Goal: Contribute content: Contribute content

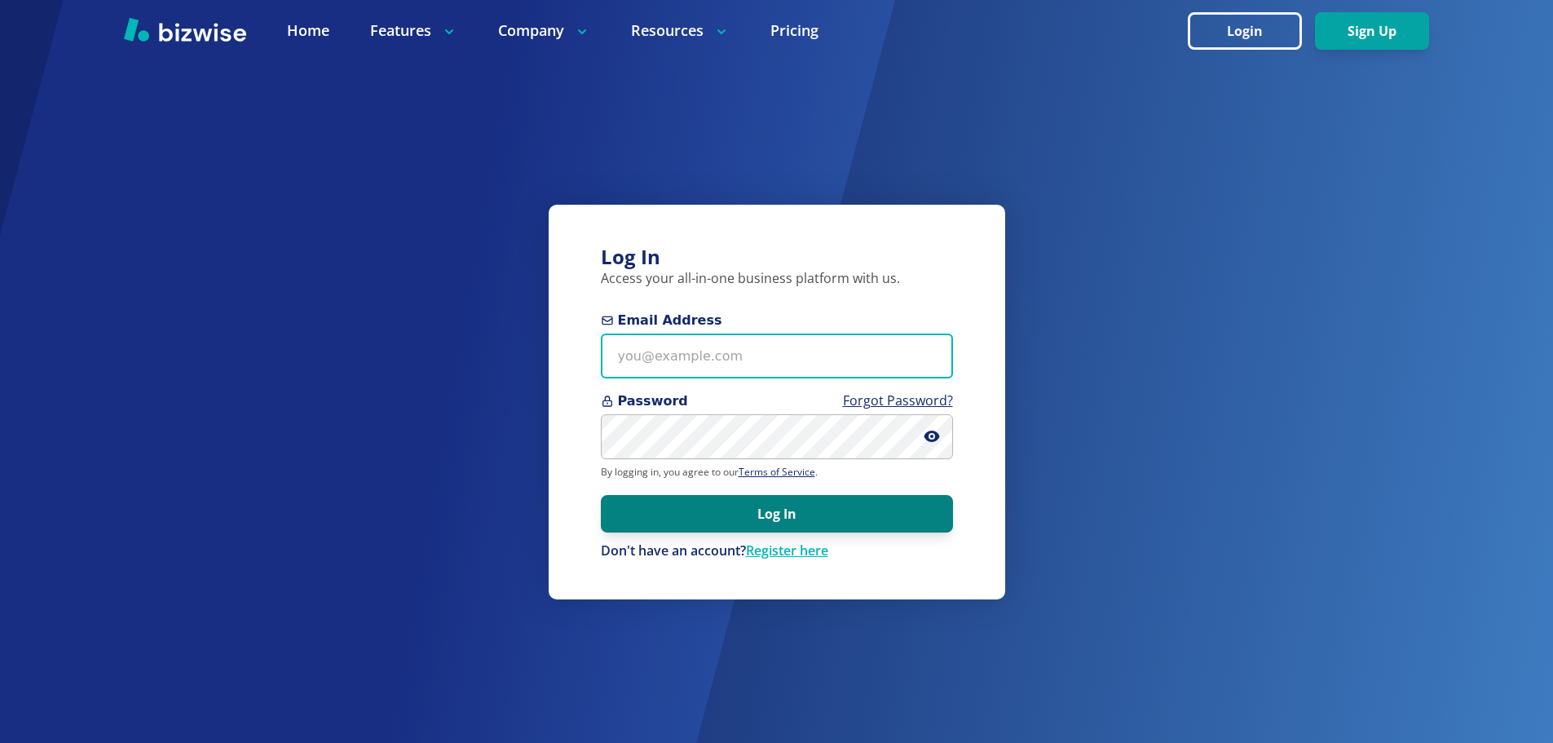
type input "savinglives@tricountyhumane.org"
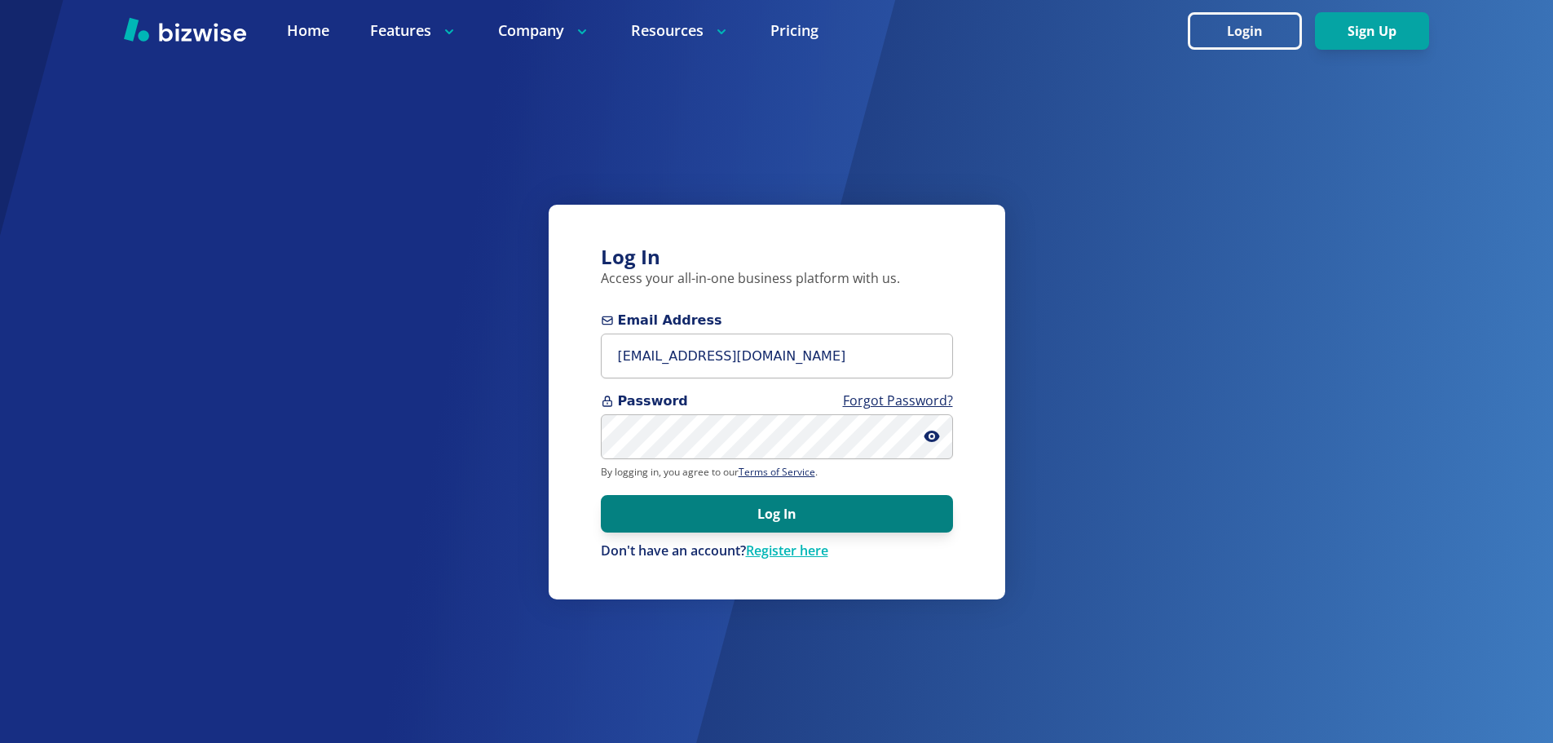
click at [810, 512] on button "Log In" at bounding box center [777, 514] width 352 height 38
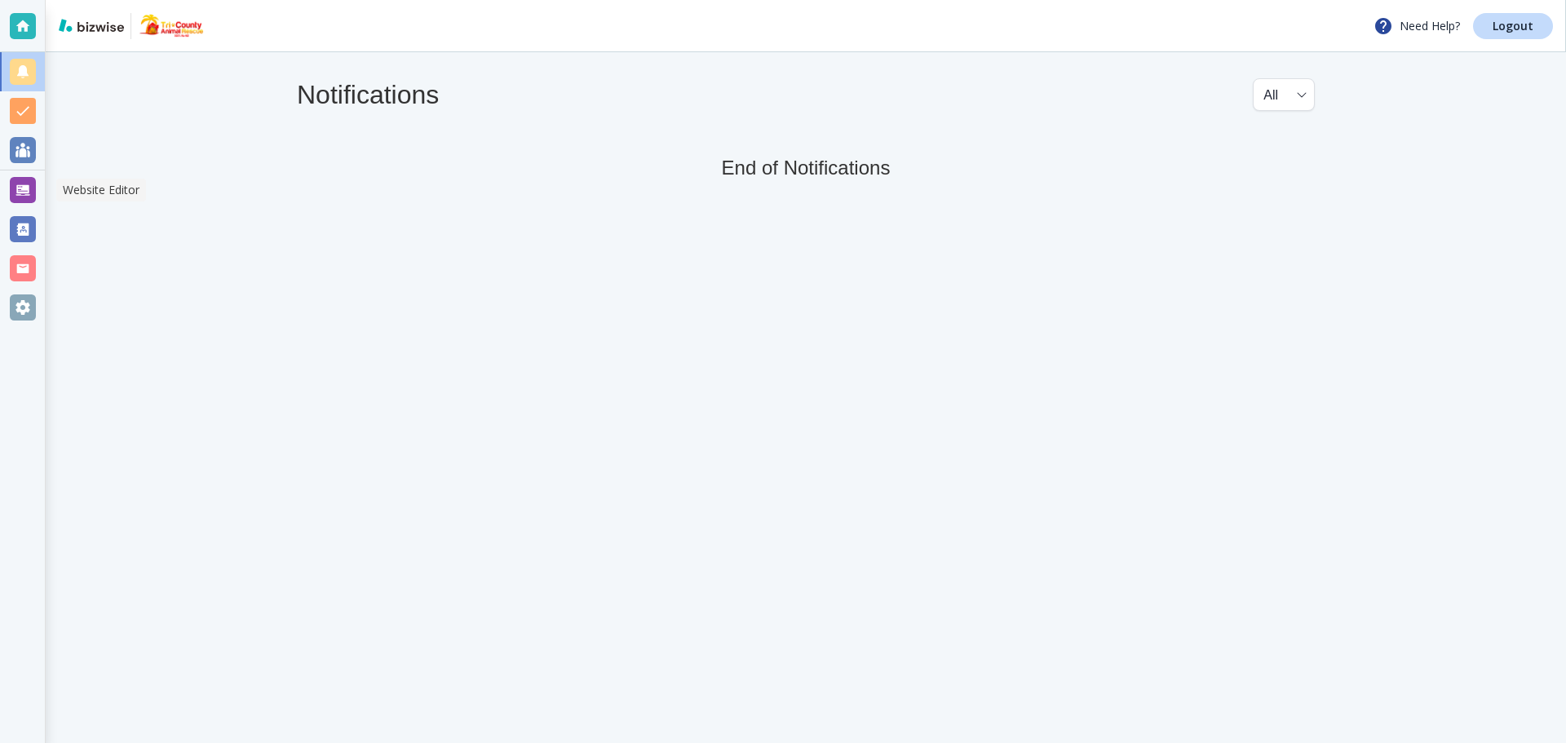
click at [24, 185] on div at bounding box center [23, 190] width 26 height 26
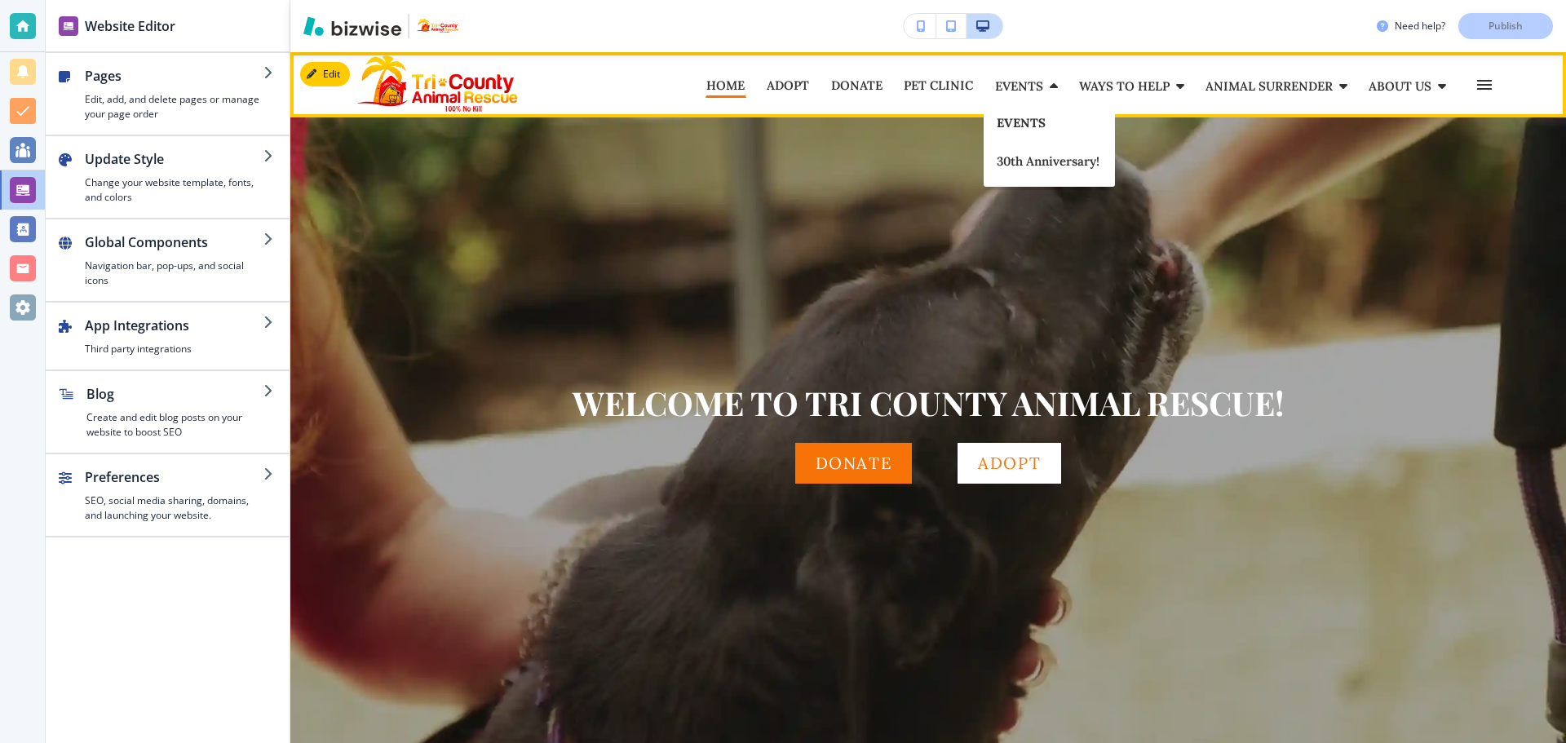
click at [1022, 124] on p "EVENTS" at bounding box center [1048, 123] width 105 height 12
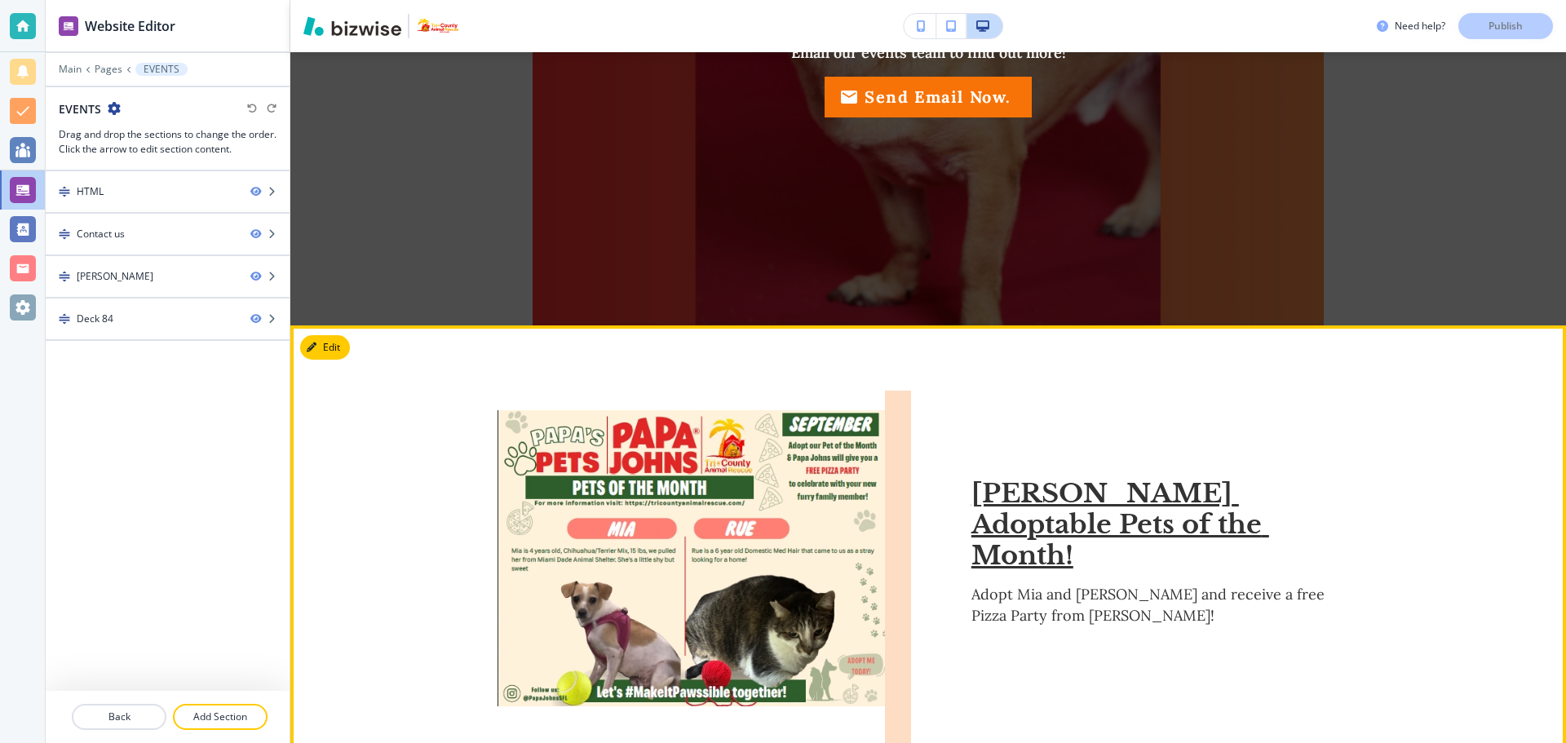
scroll to position [326, 0]
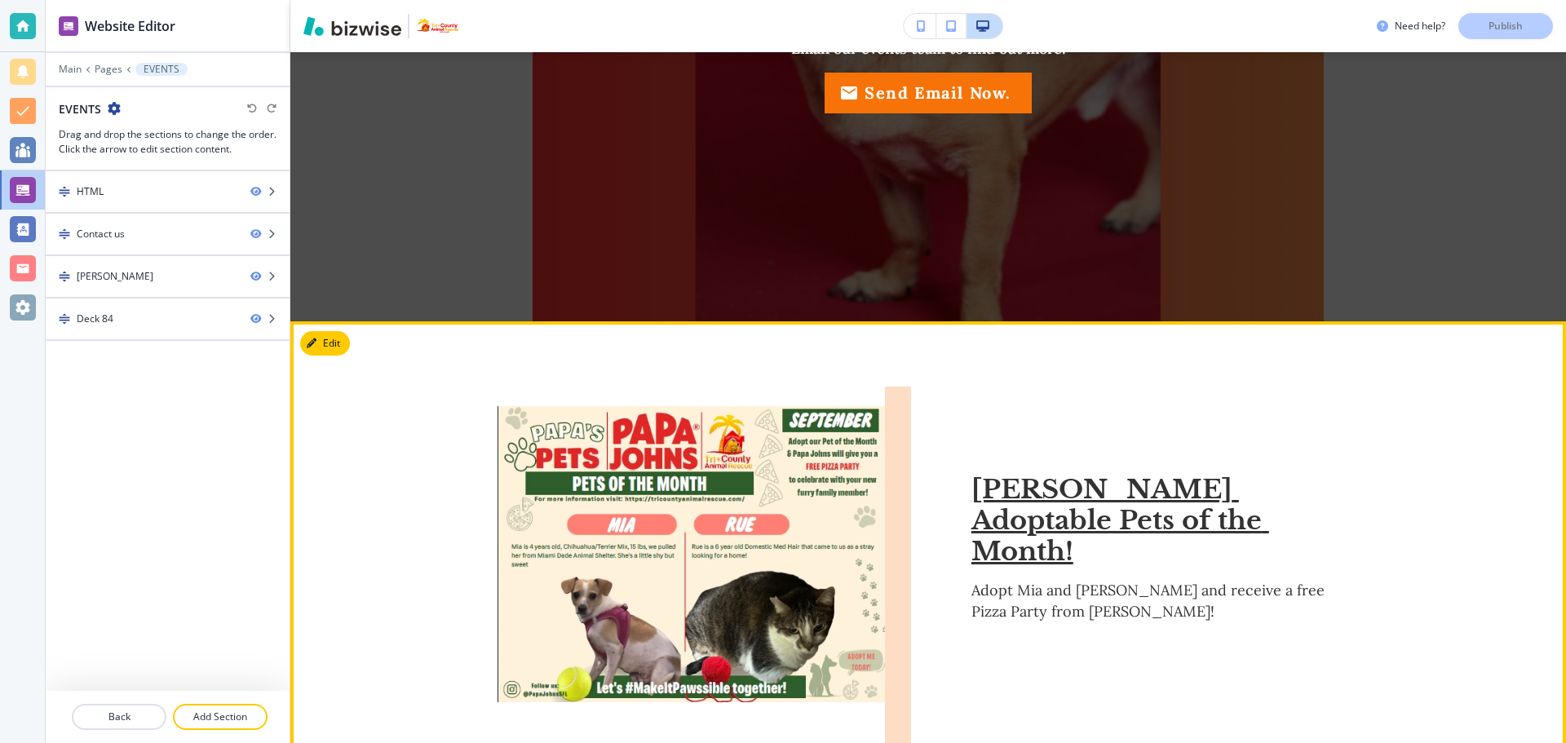
click at [390, 400] on div "Papa Johns Adoptable Pets of the Month! Adopt Mia and Rue and receive a free Pi…" at bounding box center [927, 554] width 1275 height 466
click at [337, 346] on button "Edit This Section" at bounding box center [355, 343] width 110 height 24
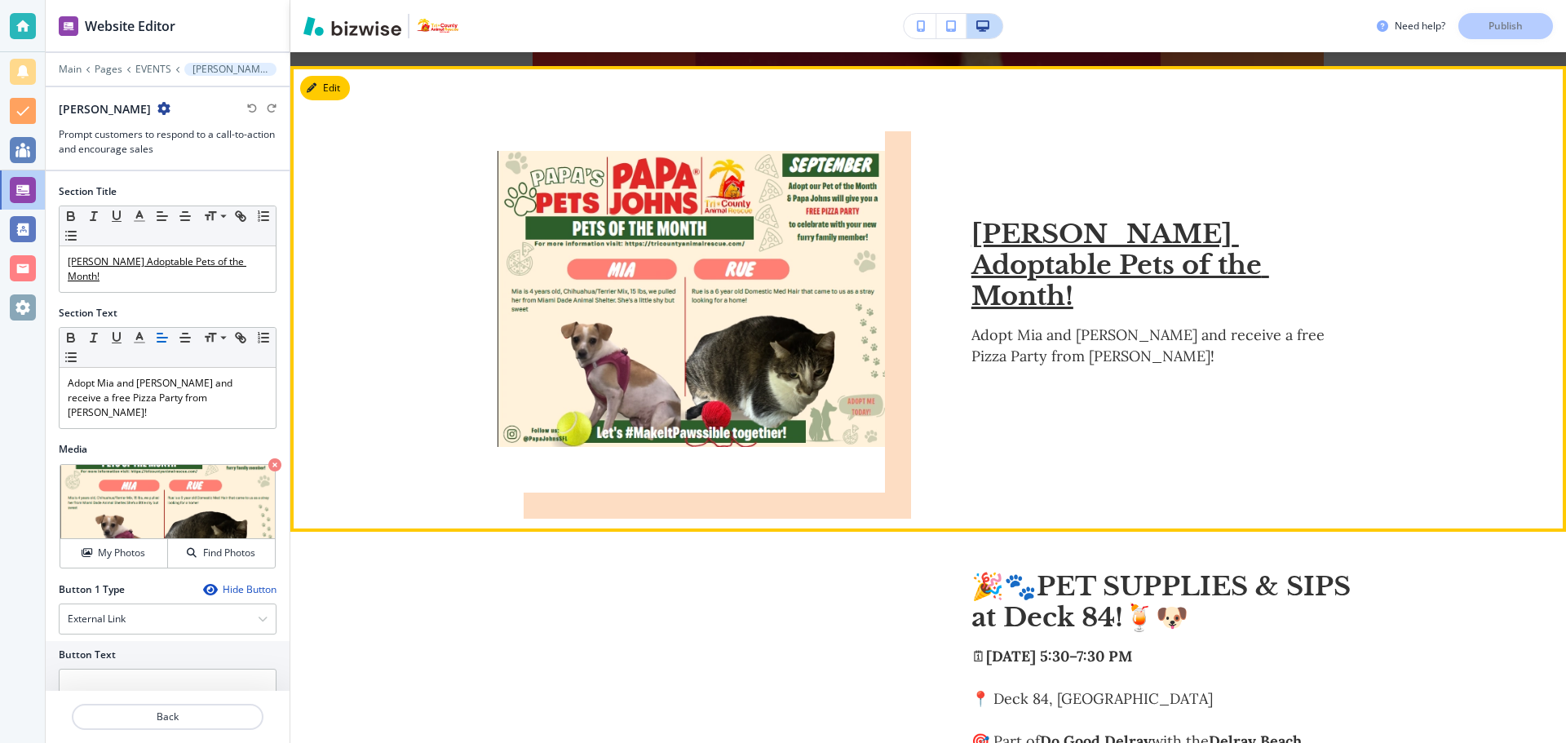
scroll to position [595, 0]
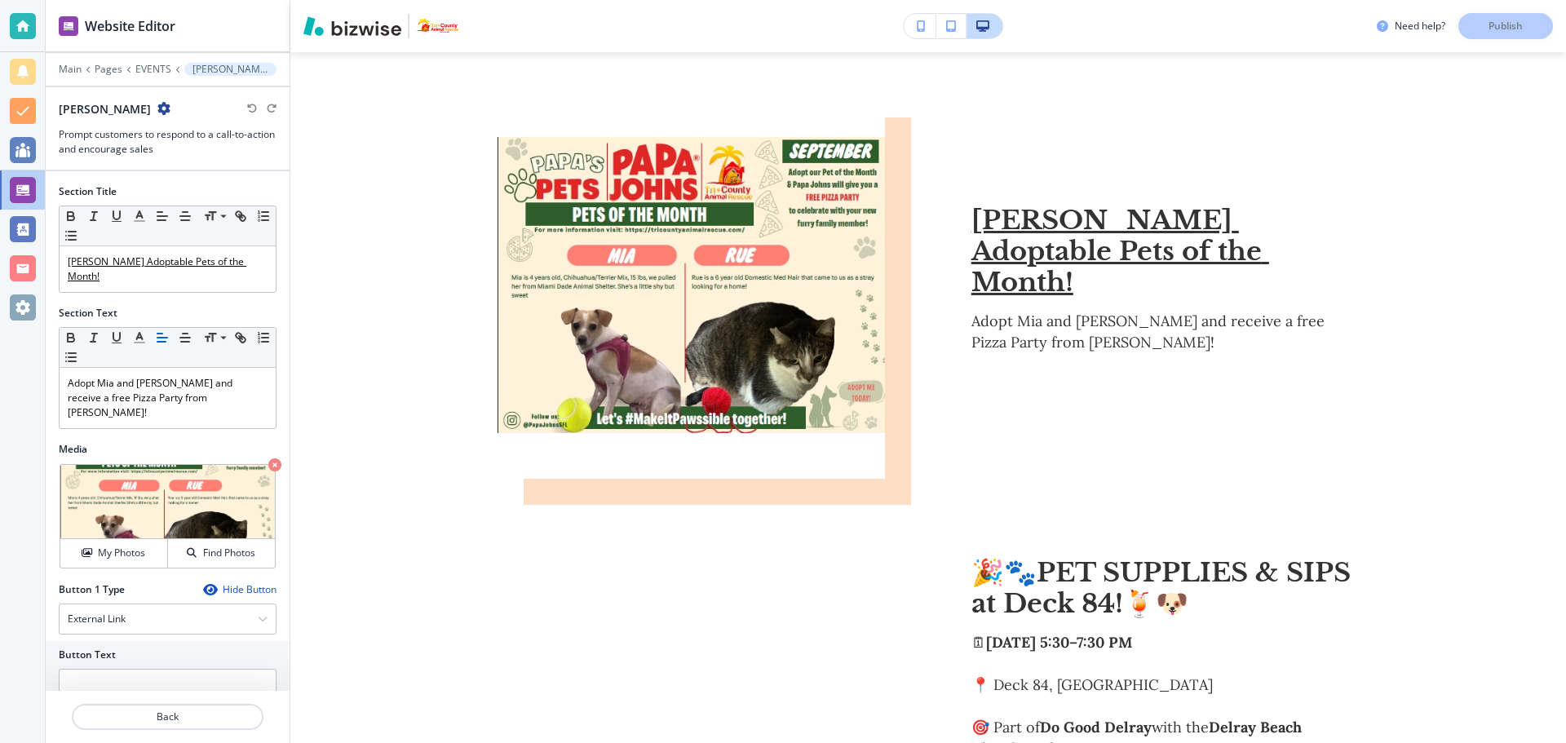
click at [157, 104] on icon "button" at bounding box center [163, 108] width 13 height 13
click at [146, 159] on p "Duplicate Section" at bounding box center [178, 165] width 83 height 15
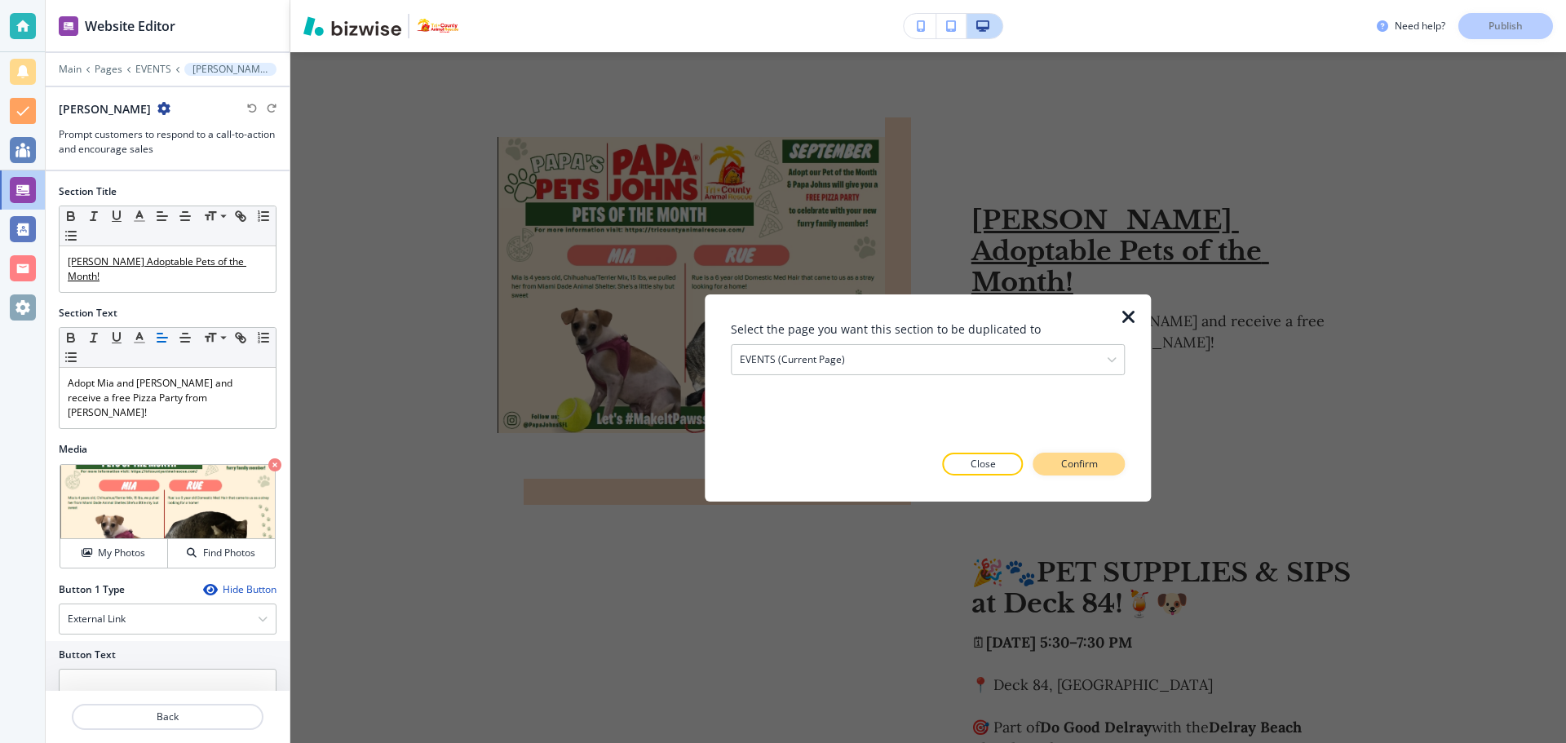
click at [1101, 470] on button "Confirm" at bounding box center [1079, 464] width 92 height 23
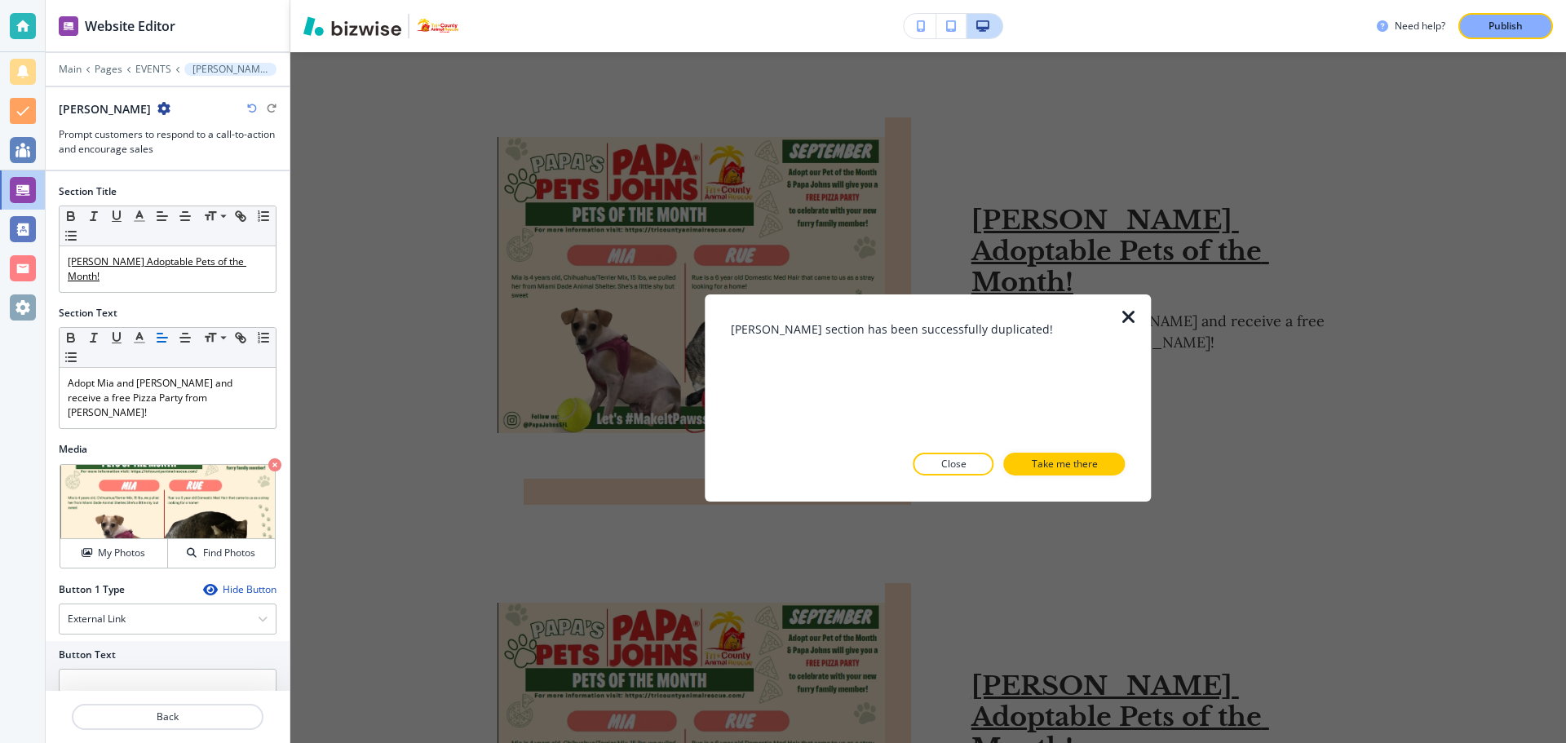
click at [1128, 309] on icon "button" at bounding box center [1129, 317] width 20 height 20
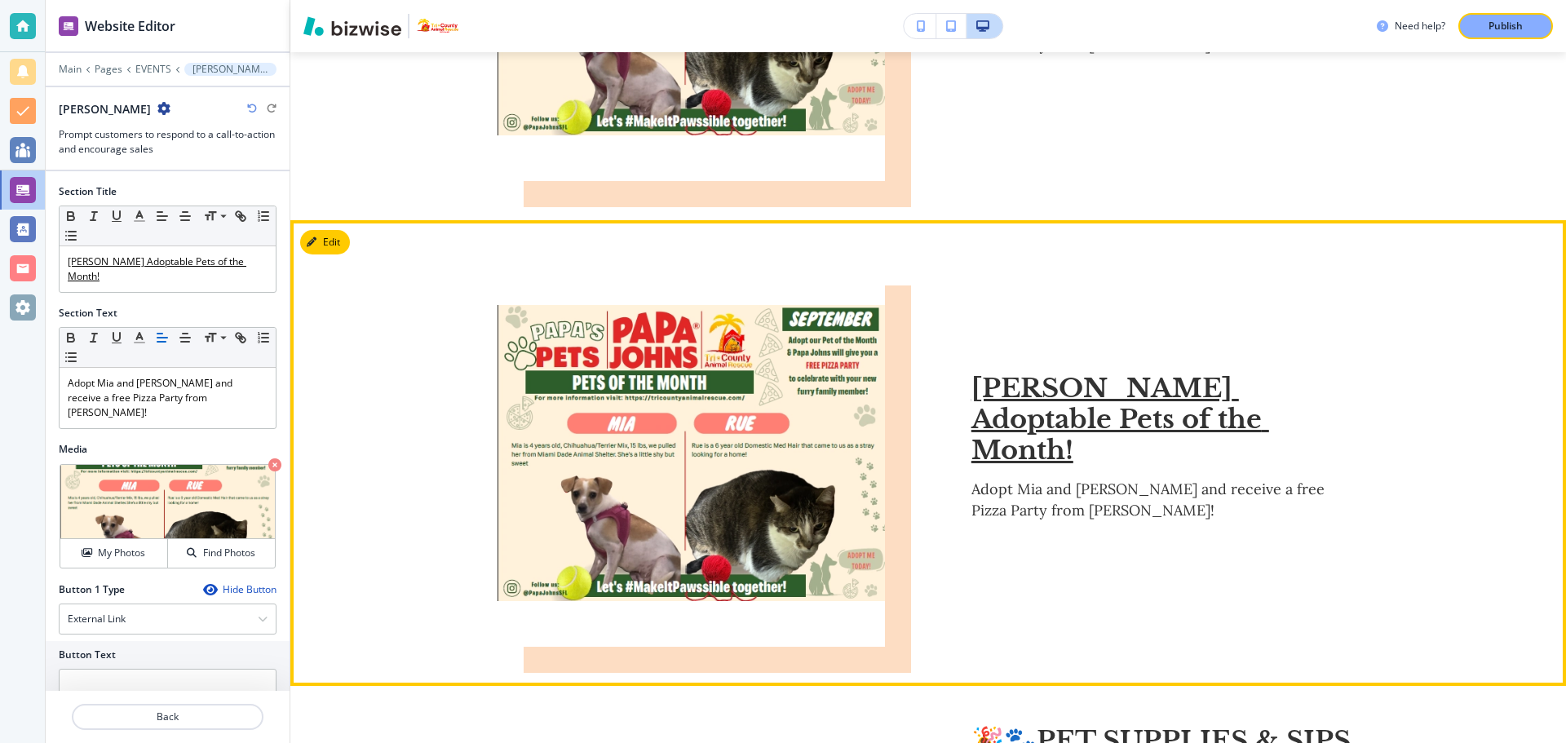
scroll to position [921, 0]
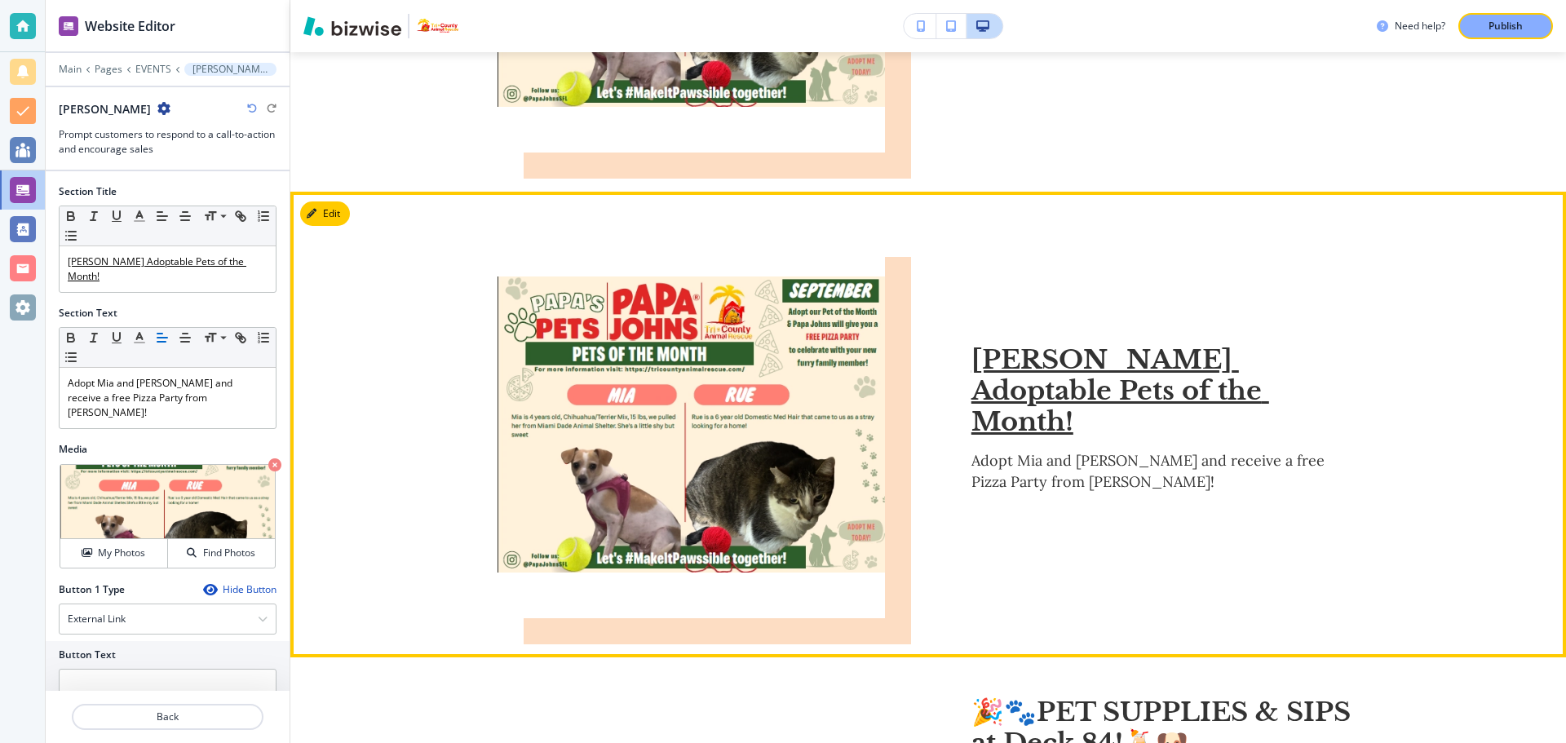
click at [778, 401] on img at bounding box center [690, 424] width 387 height 387
click at [313, 209] on icon "button" at bounding box center [315, 214] width 10 height 10
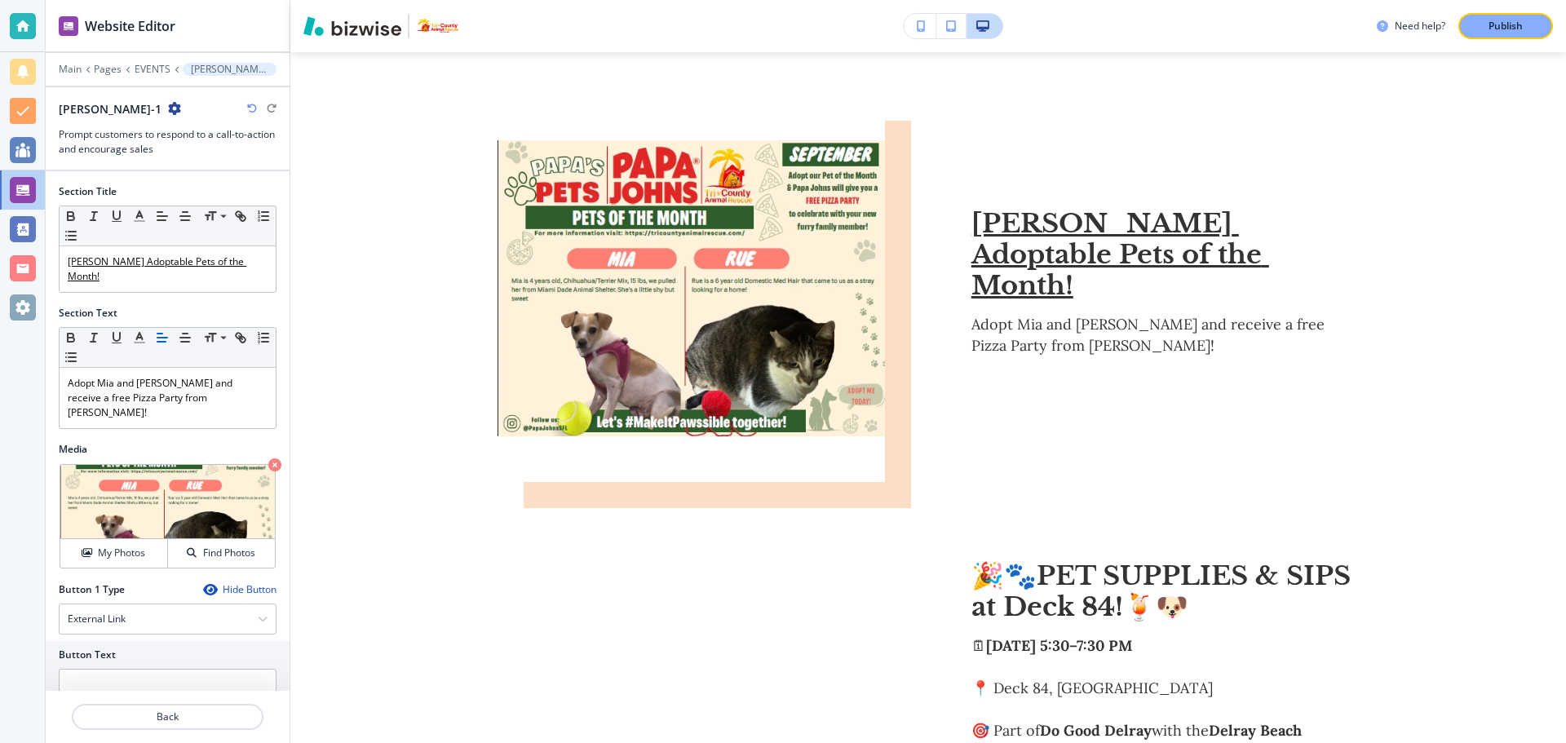
click at [727, 272] on img at bounding box center [690, 288] width 387 height 387
drag, startPoint x: 257, startPoint y: 261, endPoint x: 0, endPoint y: 278, distance: 257.4
click at [0, 277] on div "Website Editor Main Pages EVENTS Papa Johns-1 Papa Johns-1 Prompt customers to …" at bounding box center [783, 371] width 1566 height 743
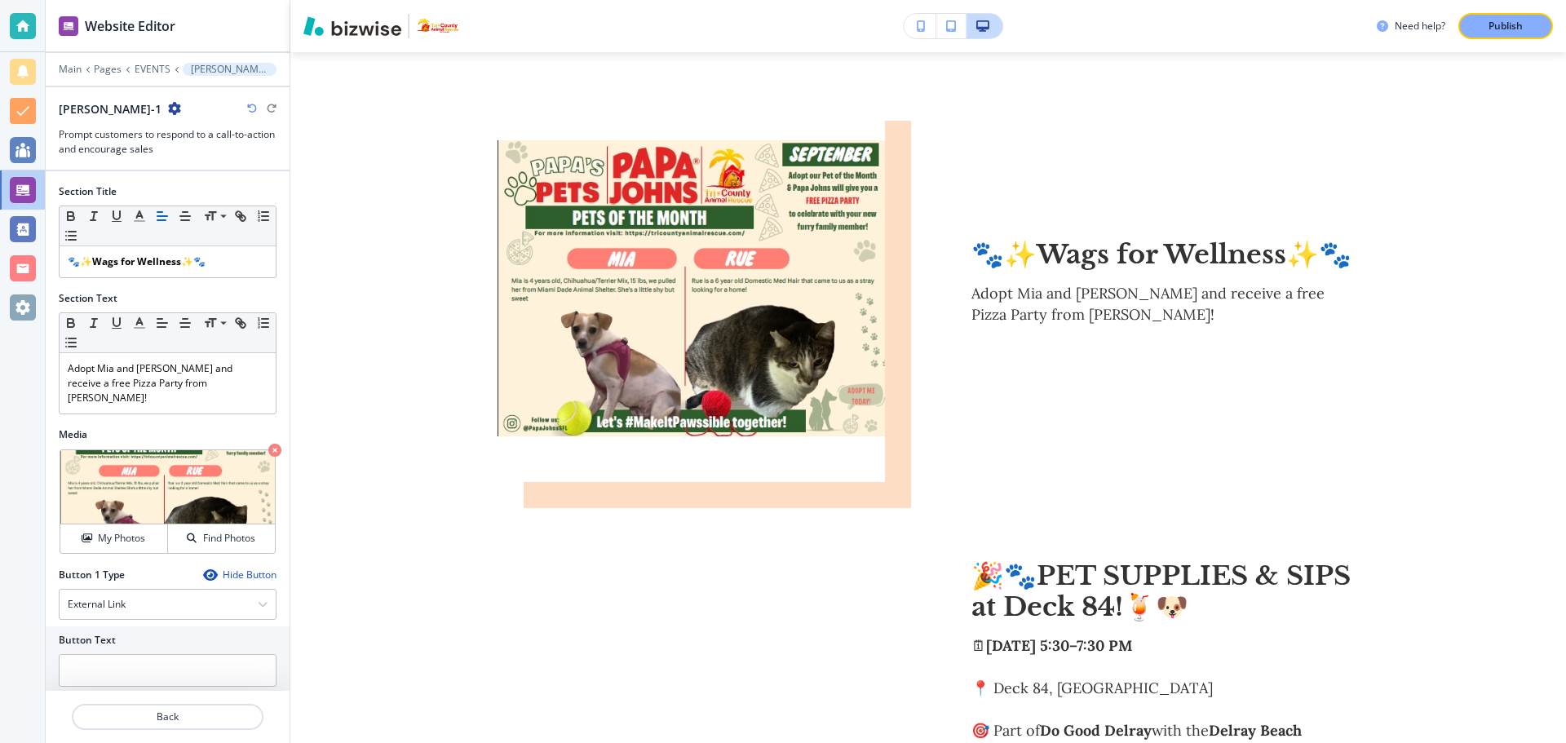
drag, startPoint x: 262, startPoint y: 434, endPoint x: 258, endPoint y: 424, distance: 10.3
click at [268, 444] on icon "button" at bounding box center [274, 450] width 13 height 13
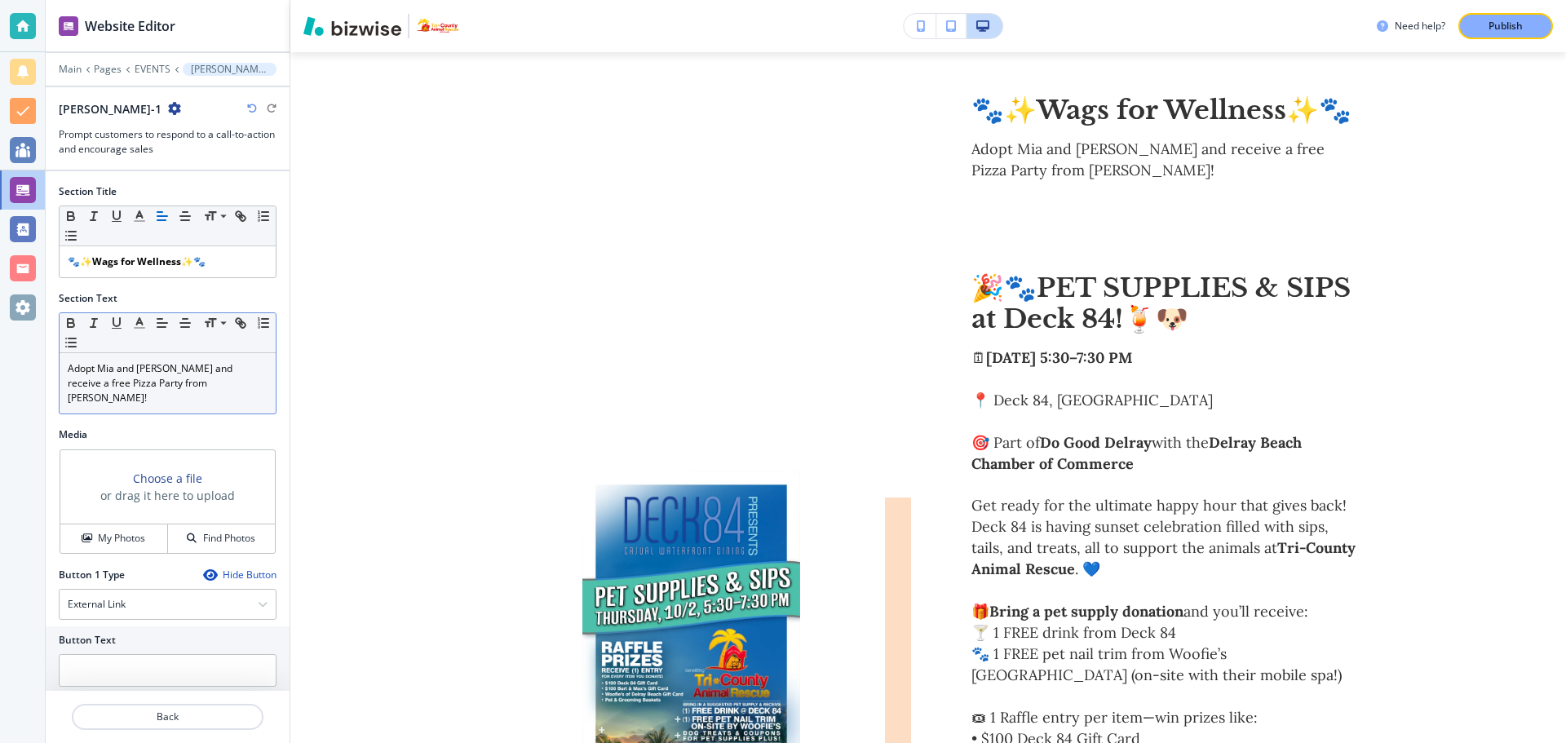
click at [219, 389] on p "Adopt Mia and Rue and receive a free Pizza Party from Papa Johns!" at bounding box center [168, 383] width 200 height 44
drag, startPoint x: 215, startPoint y: 385, endPoint x: 67, endPoint y: 360, distance: 150.4
click at [67, 360] on div "Adopt Mia and Rue and receive a free Pizza Party from Papa Johns!" at bounding box center [168, 383] width 216 height 60
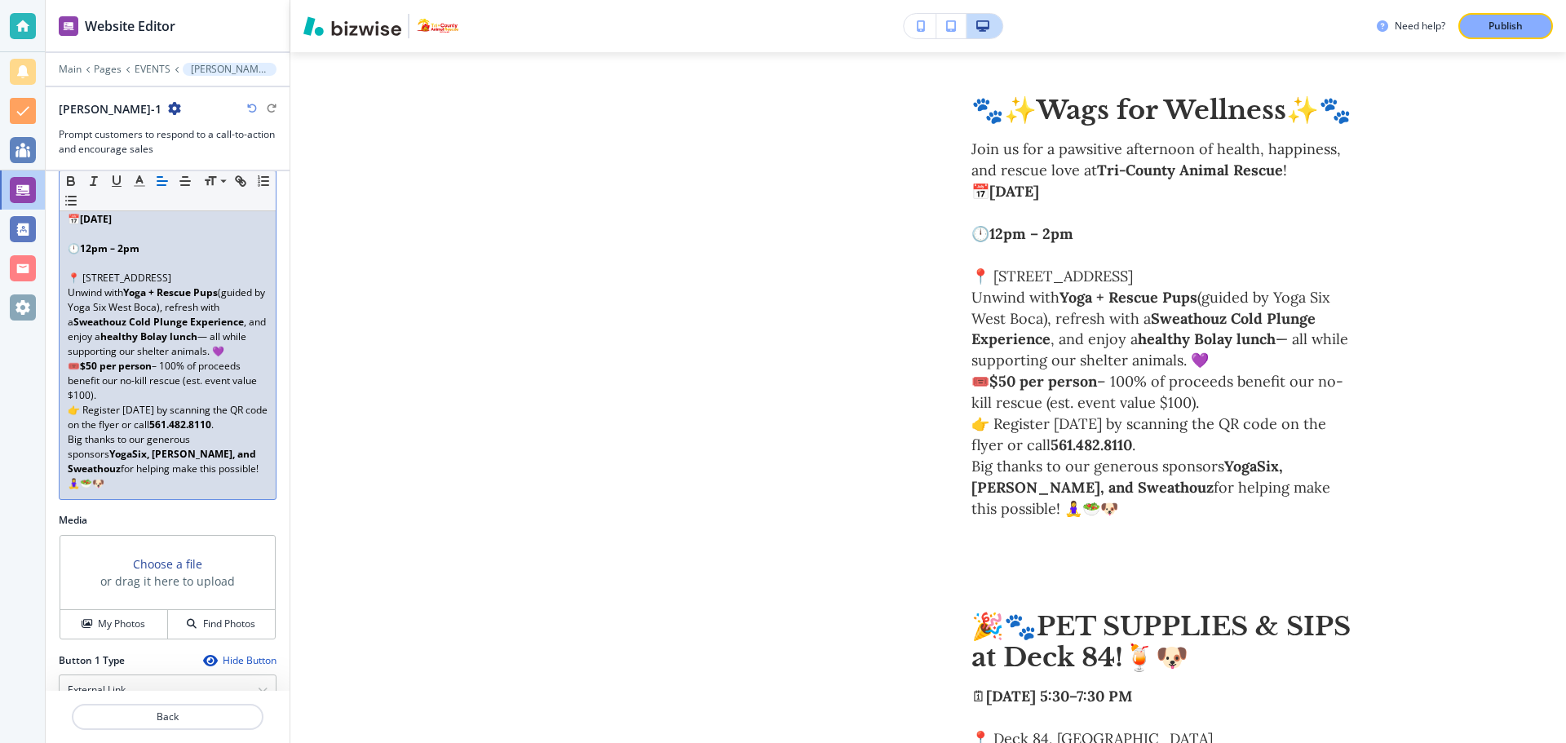
scroll to position [205, 0]
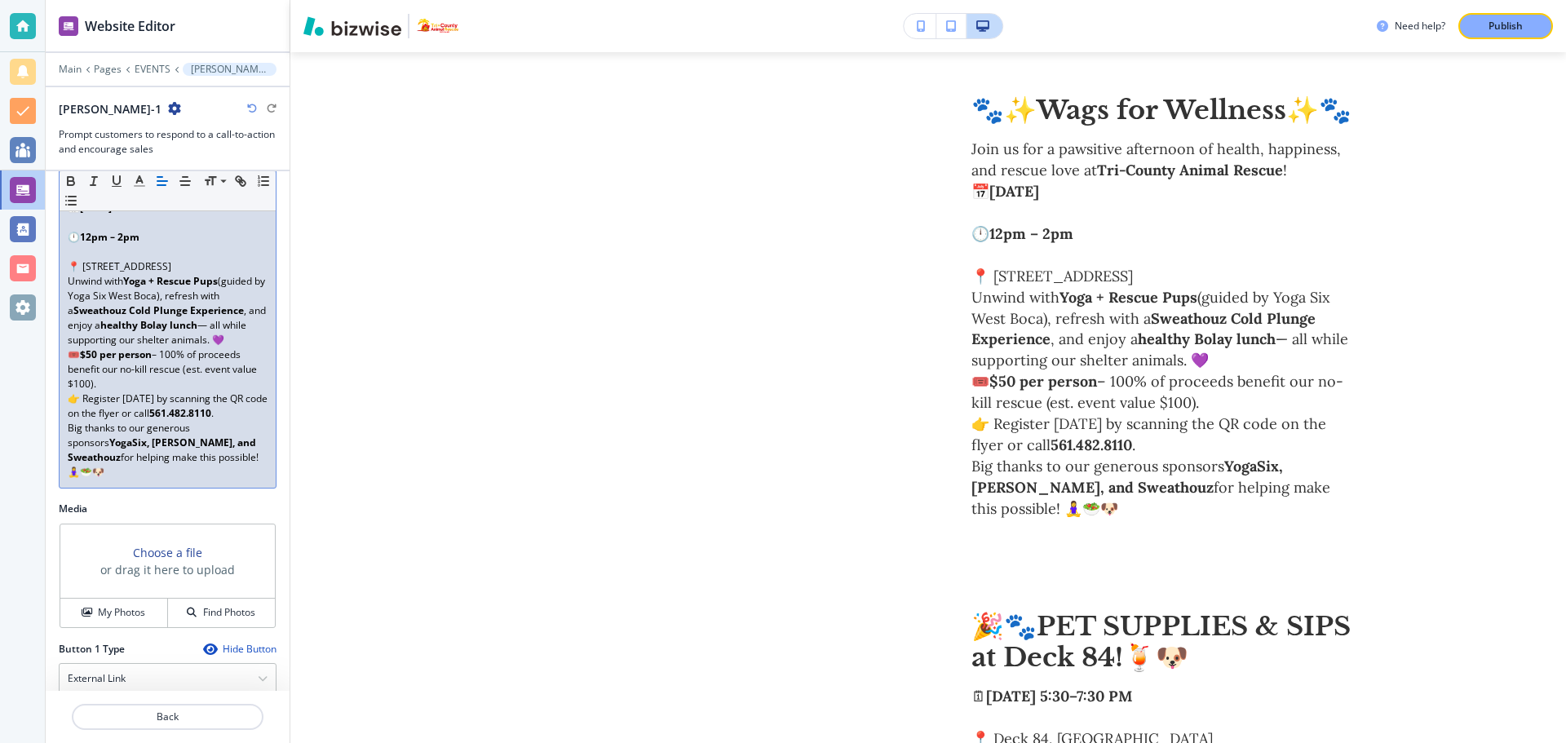
click at [190, 391] on p "🎟️ $50 per person – 100% of proceeds benefit our no-kill rescue (est. event val…" at bounding box center [168, 369] width 200 height 44
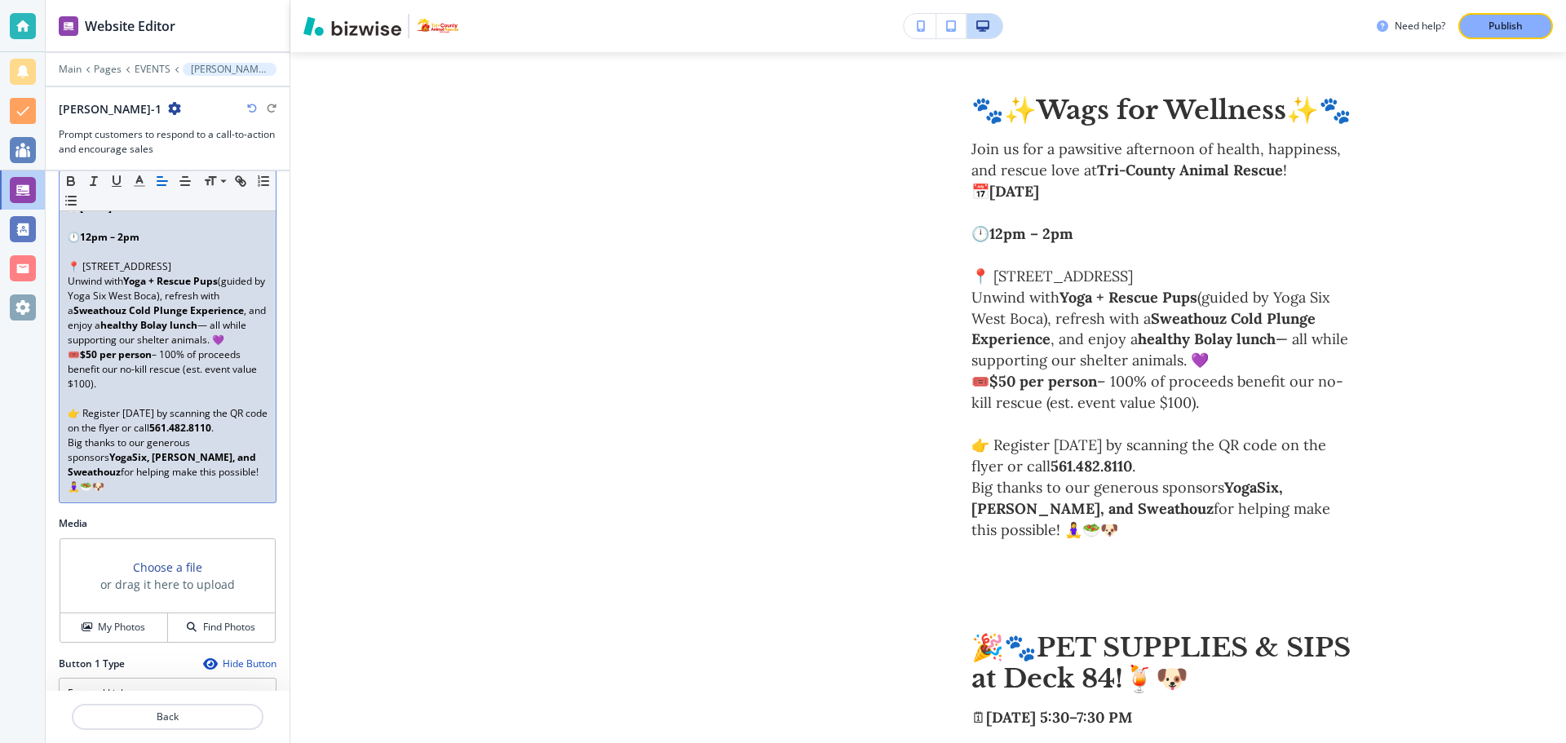
click at [243, 435] on p "👉 Register today by scanning the QR code on the flyer or call 561.482.8110 ." at bounding box center [168, 420] width 200 height 29
drag, startPoint x: 243, startPoint y: 442, endPoint x: 65, endPoint y: 431, distance: 178.1
click at [65, 431] on div "Join us for a pawsitive afternoon of health, happiness, and rescue love at Tri-…" at bounding box center [168, 325] width 216 height 354
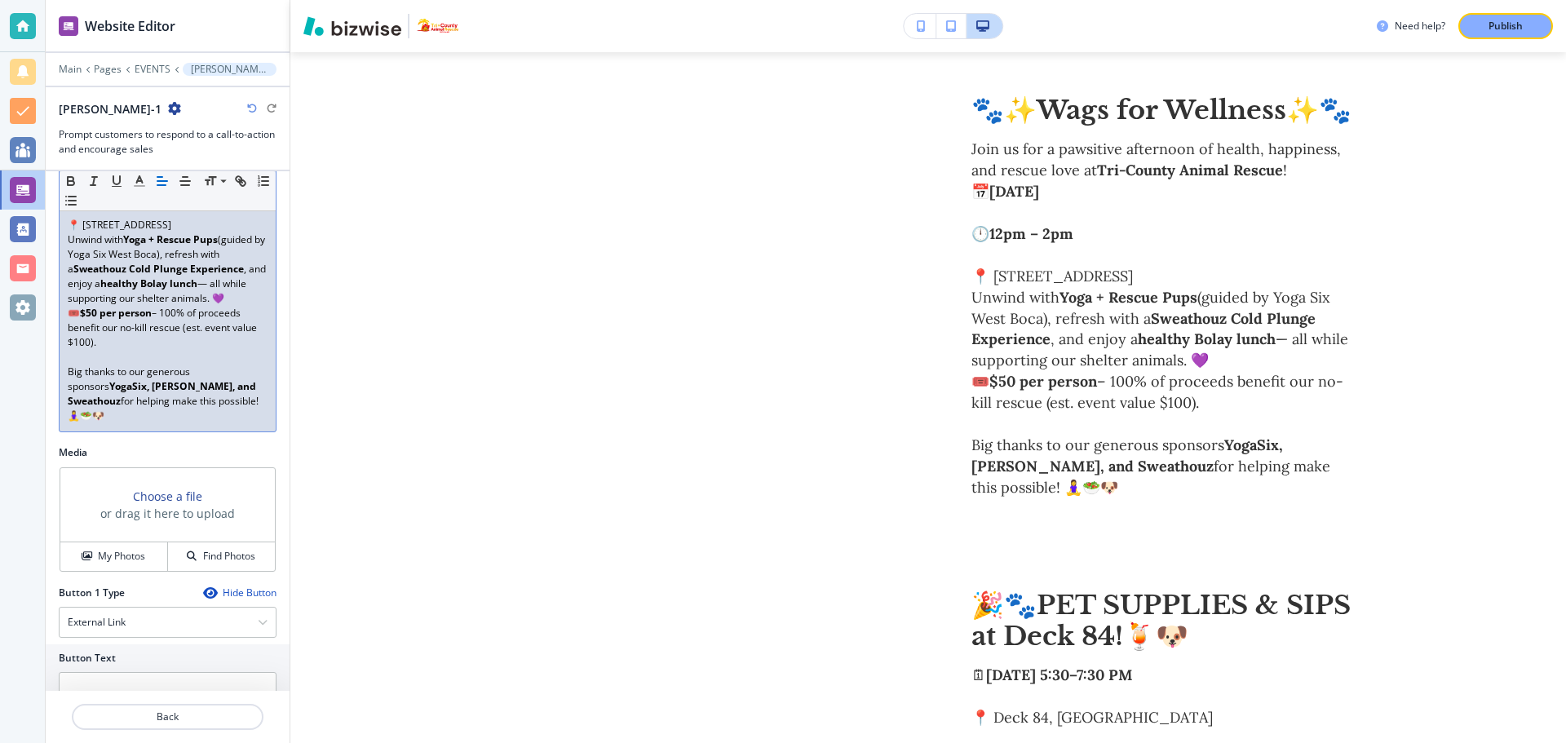
scroll to position [286, 0]
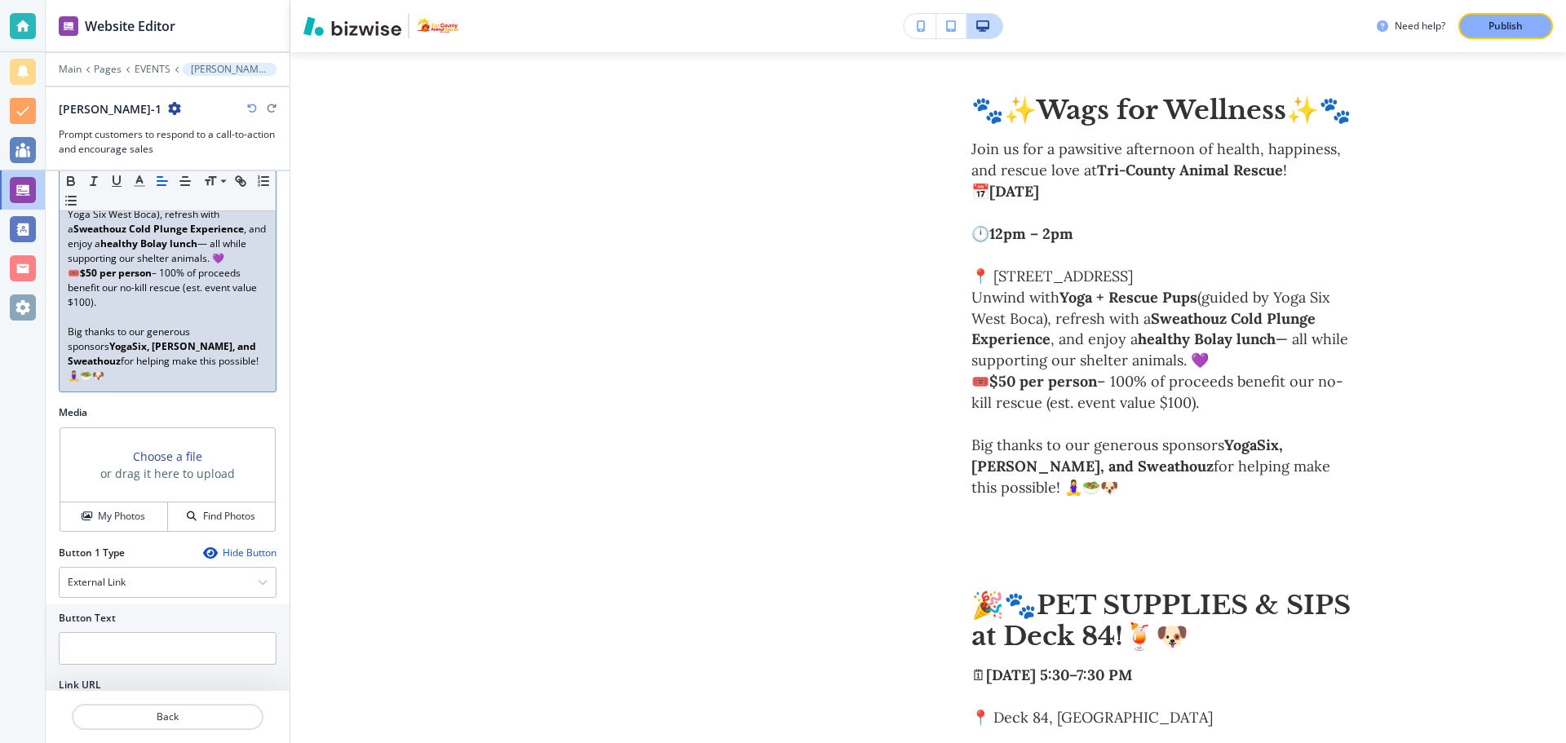
click at [181, 450] on h3 "Choose a file" at bounding box center [167, 456] width 69 height 17
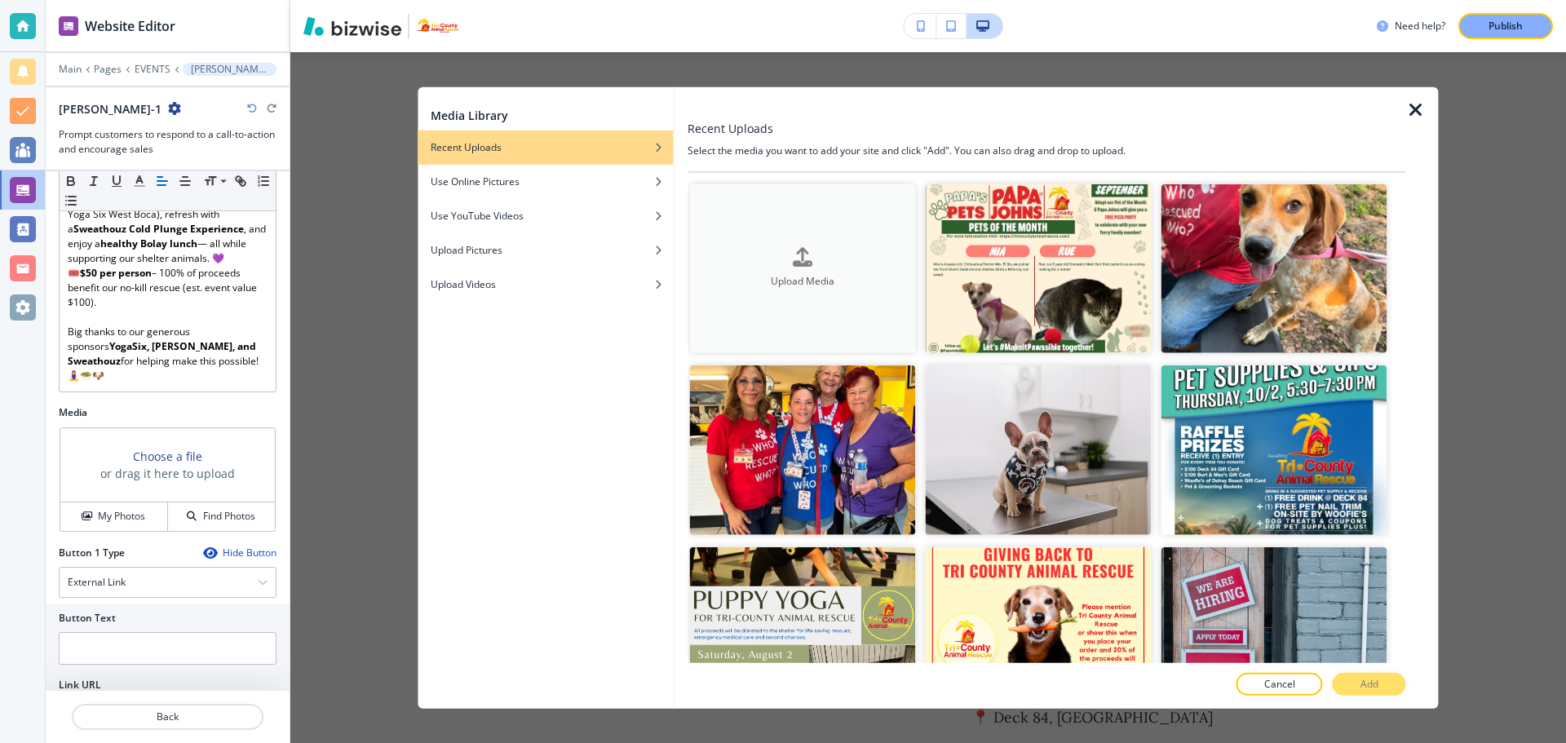
click at [784, 270] on div "button" at bounding box center [802, 271] width 226 height 7
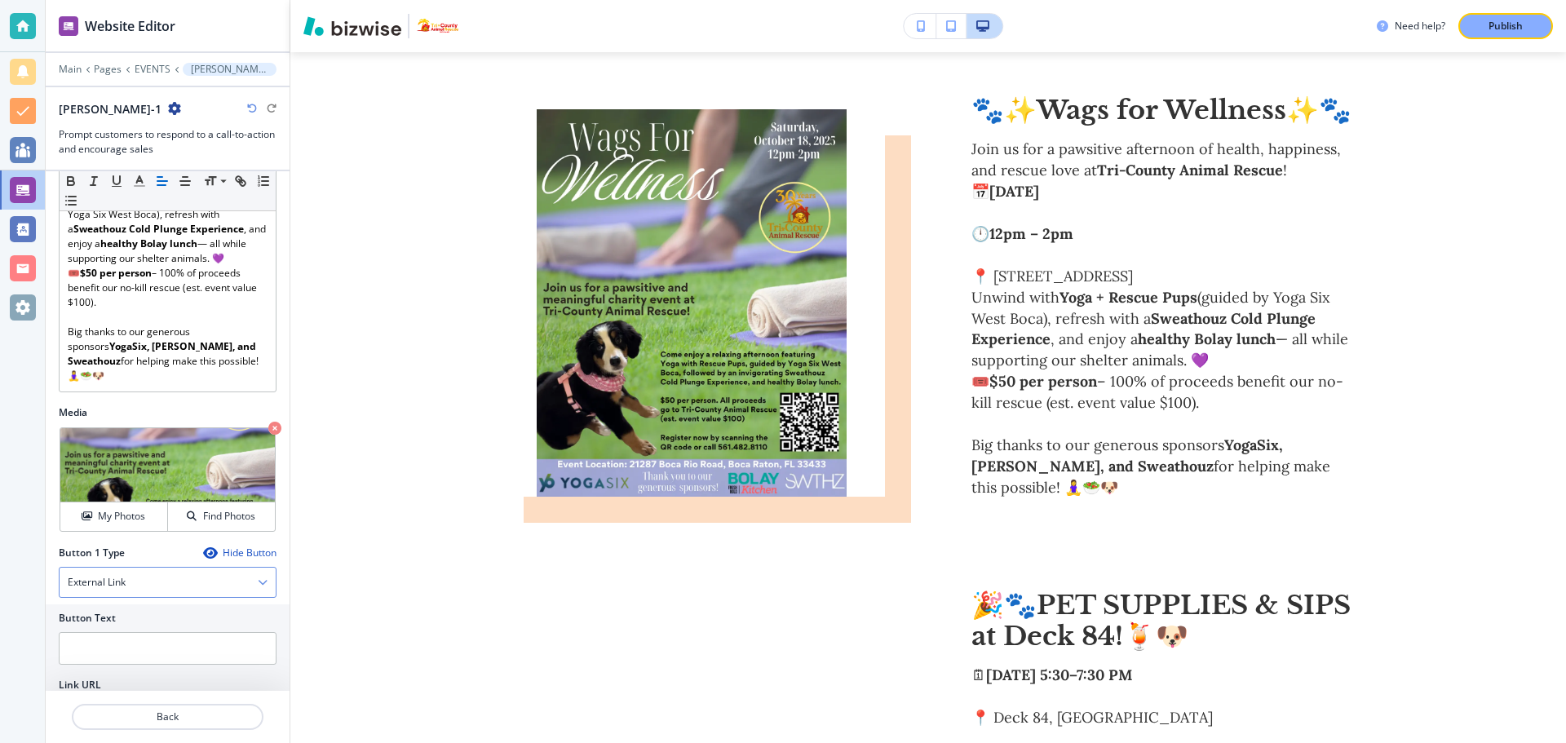
click at [227, 585] on div "External Link" at bounding box center [168, 582] width 216 height 29
click at [235, 584] on div "External Link" at bounding box center [168, 582] width 216 height 29
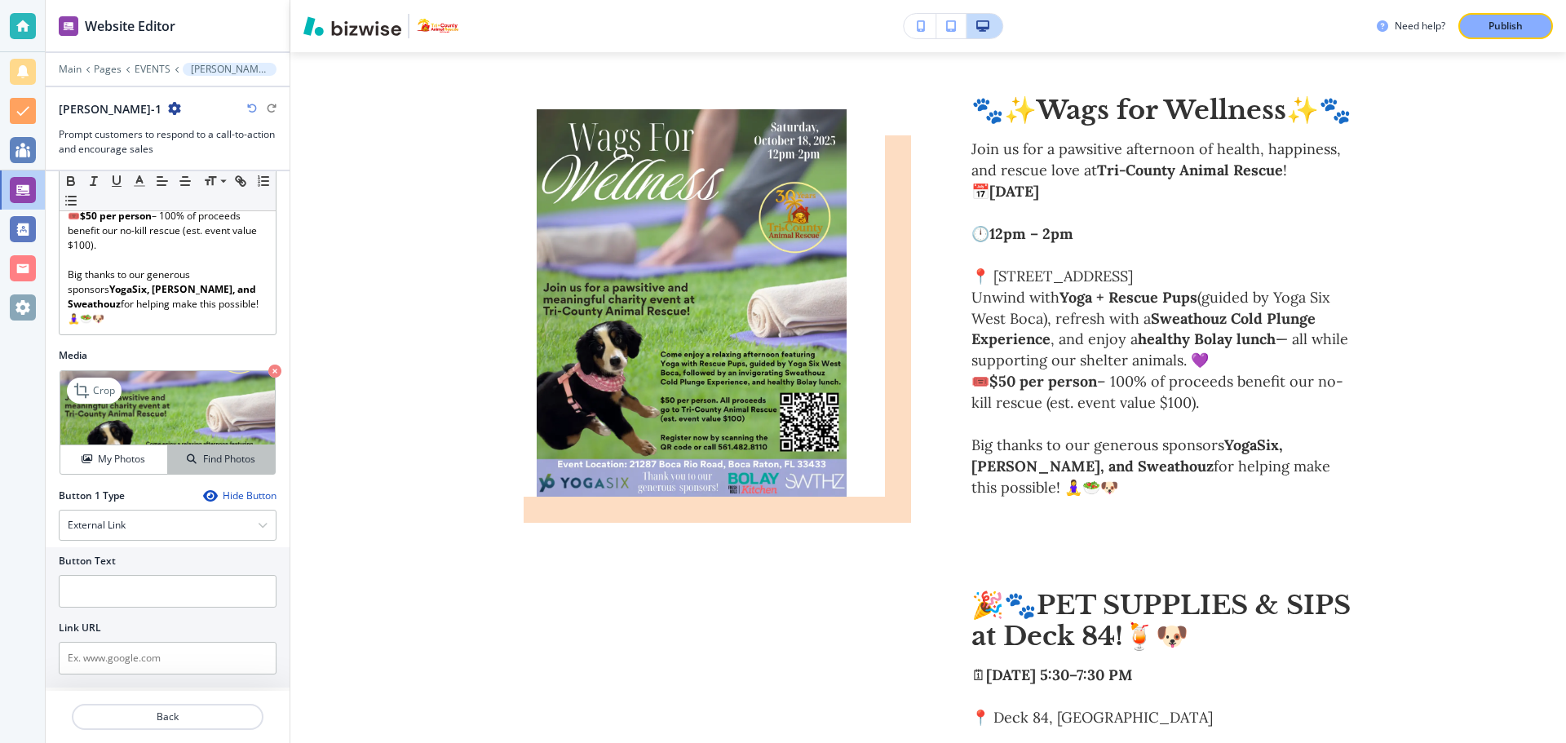
scroll to position [368, 0]
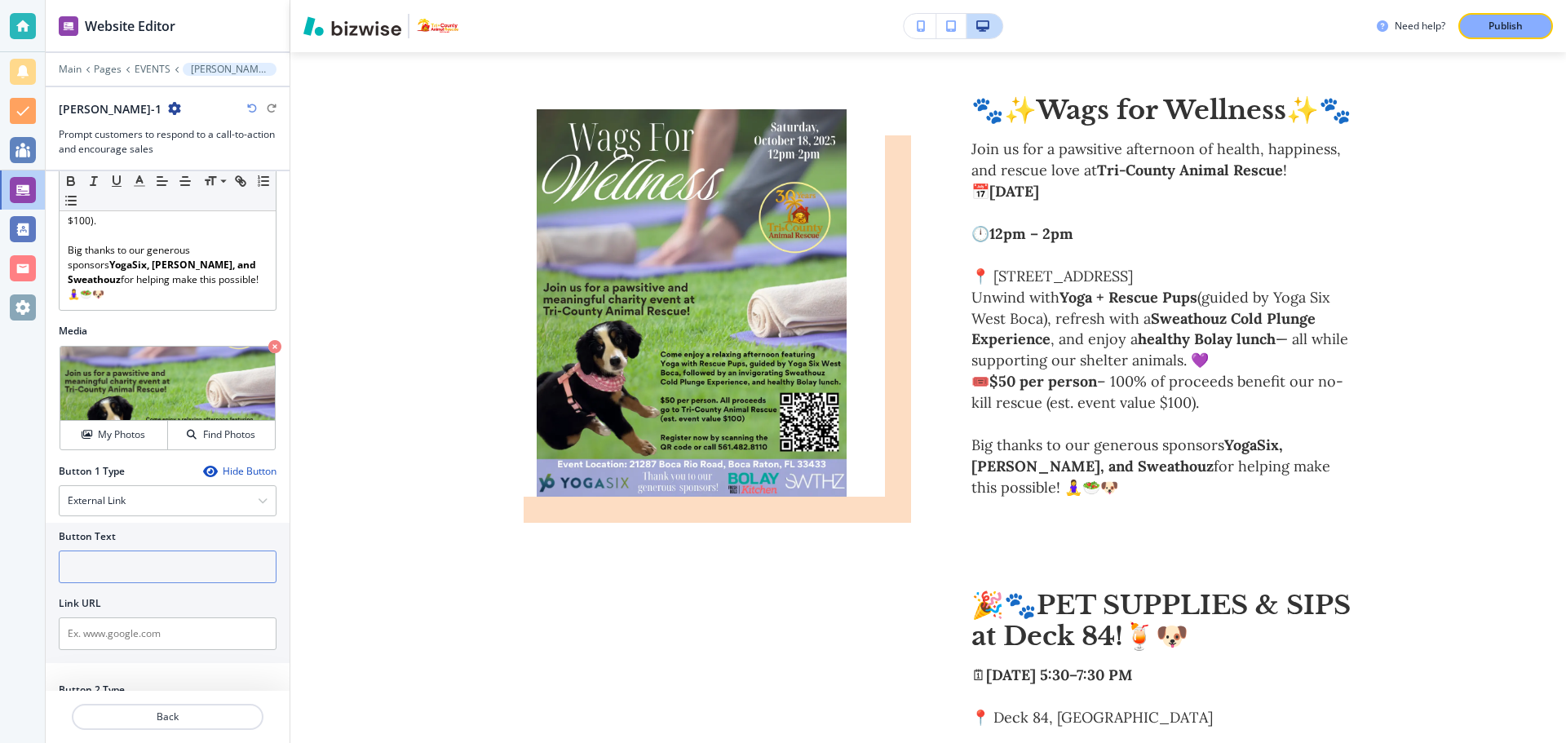
click at [197, 570] on input "text" at bounding box center [168, 566] width 218 height 33
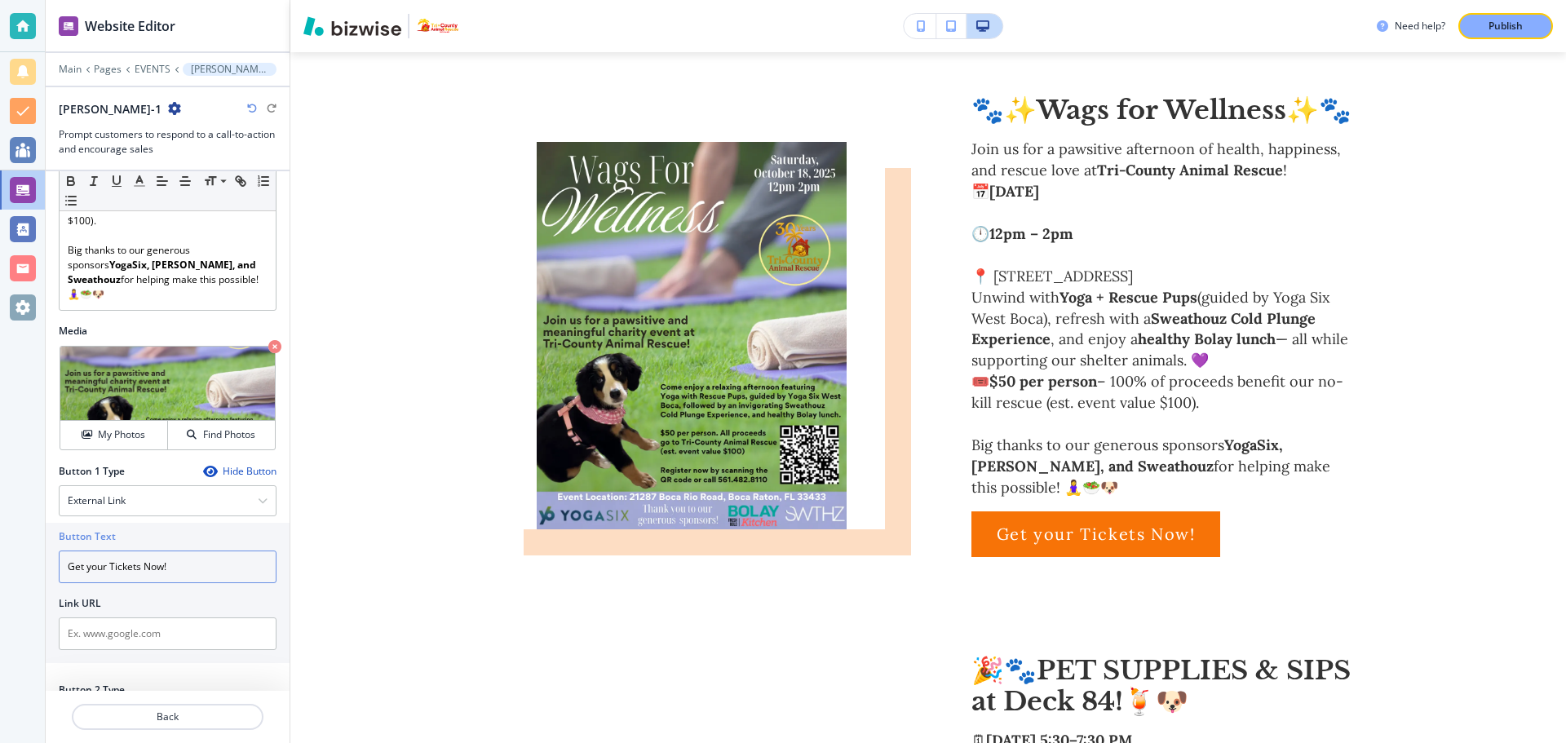
type input "Get your Tickets Now!"
click at [164, 643] on input "text" at bounding box center [168, 633] width 218 height 33
paste input "https://www.paypal.com/donate/?hosted_button_id=JFHJZKNCMHUPY"
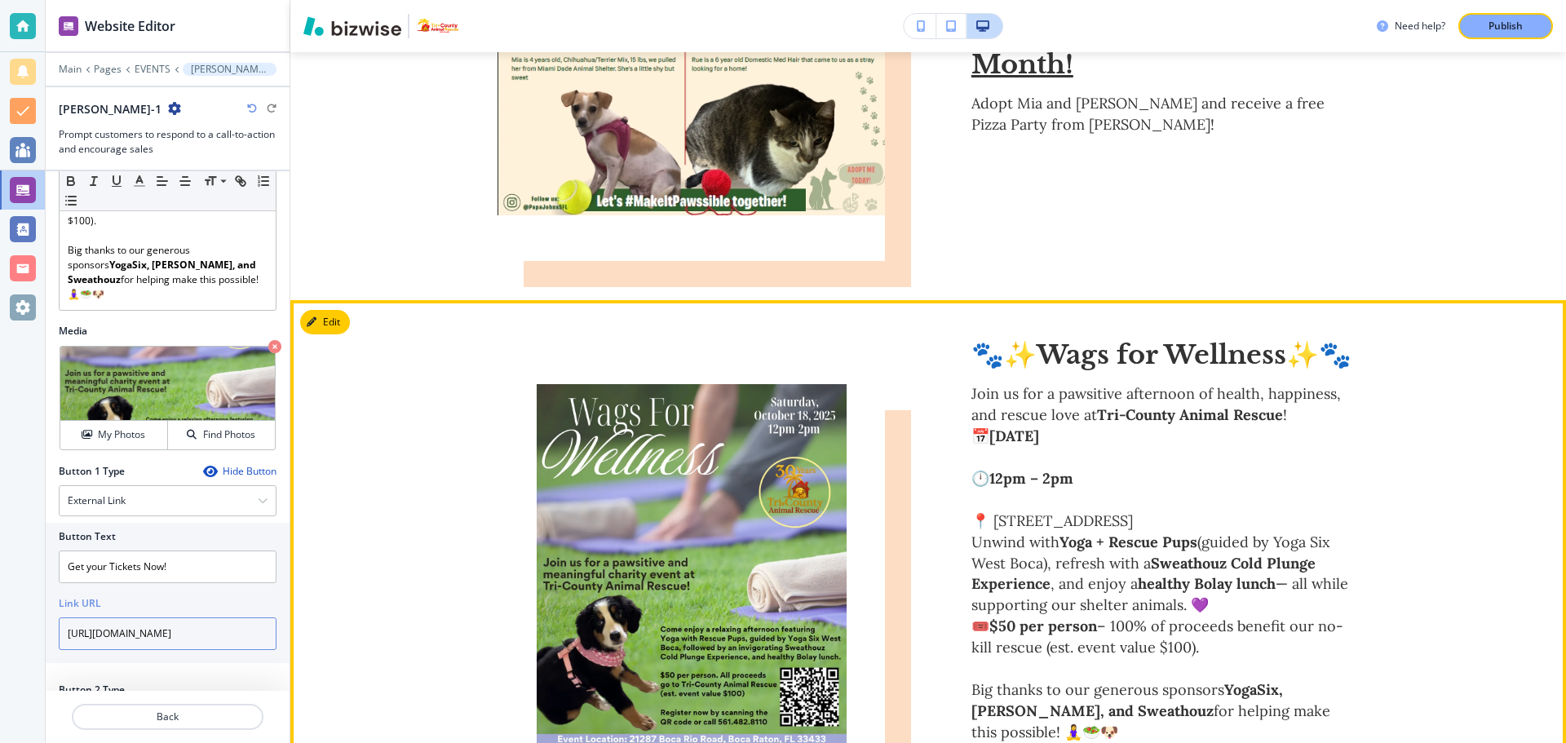
scroll to position [487, 0]
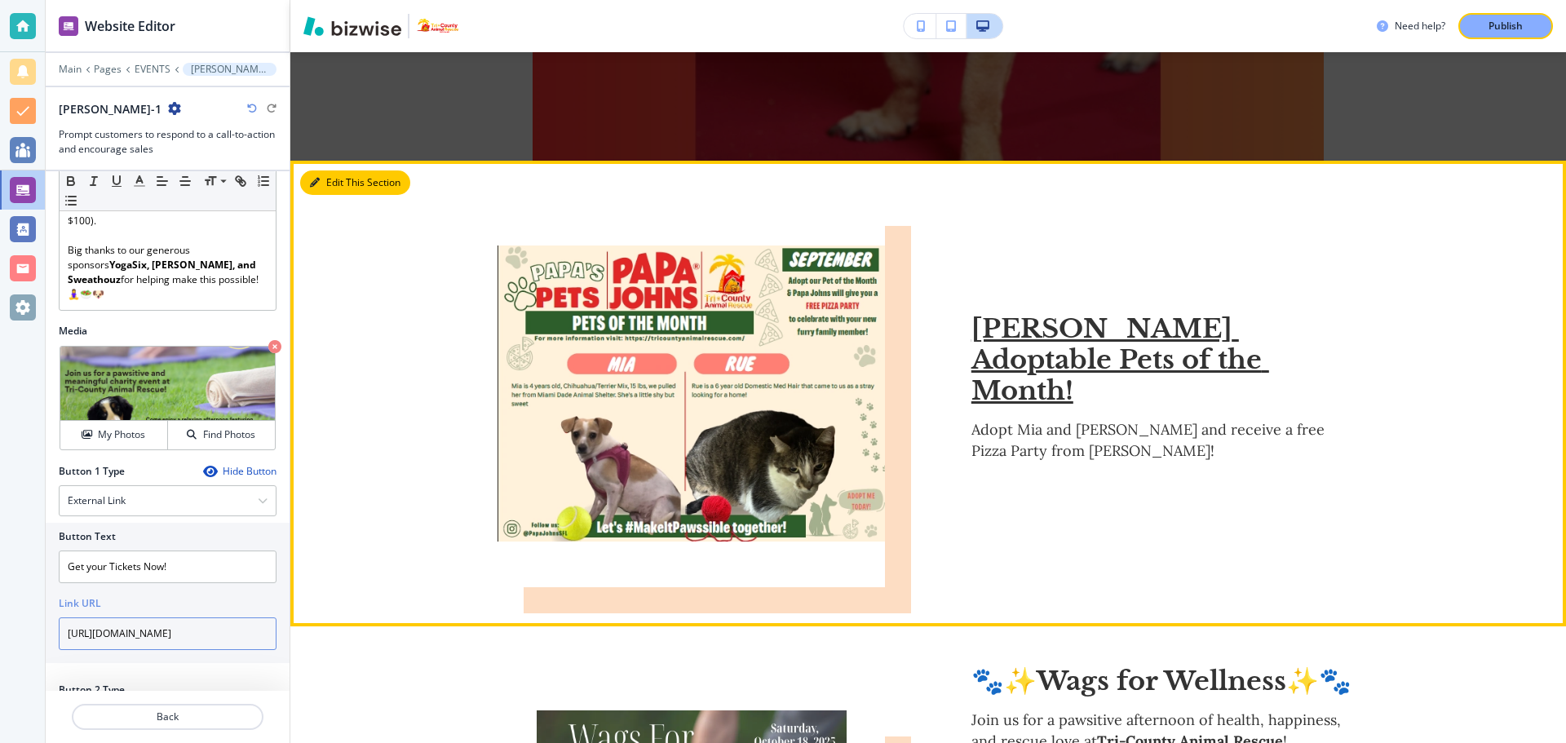
type input "https://www.paypal.com/donate/?hosted_button_id=JFHJZKNCMHUPY"
click at [342, 184] on button "Edit This Section" at bounding box center [355, 182] width 110 height 24
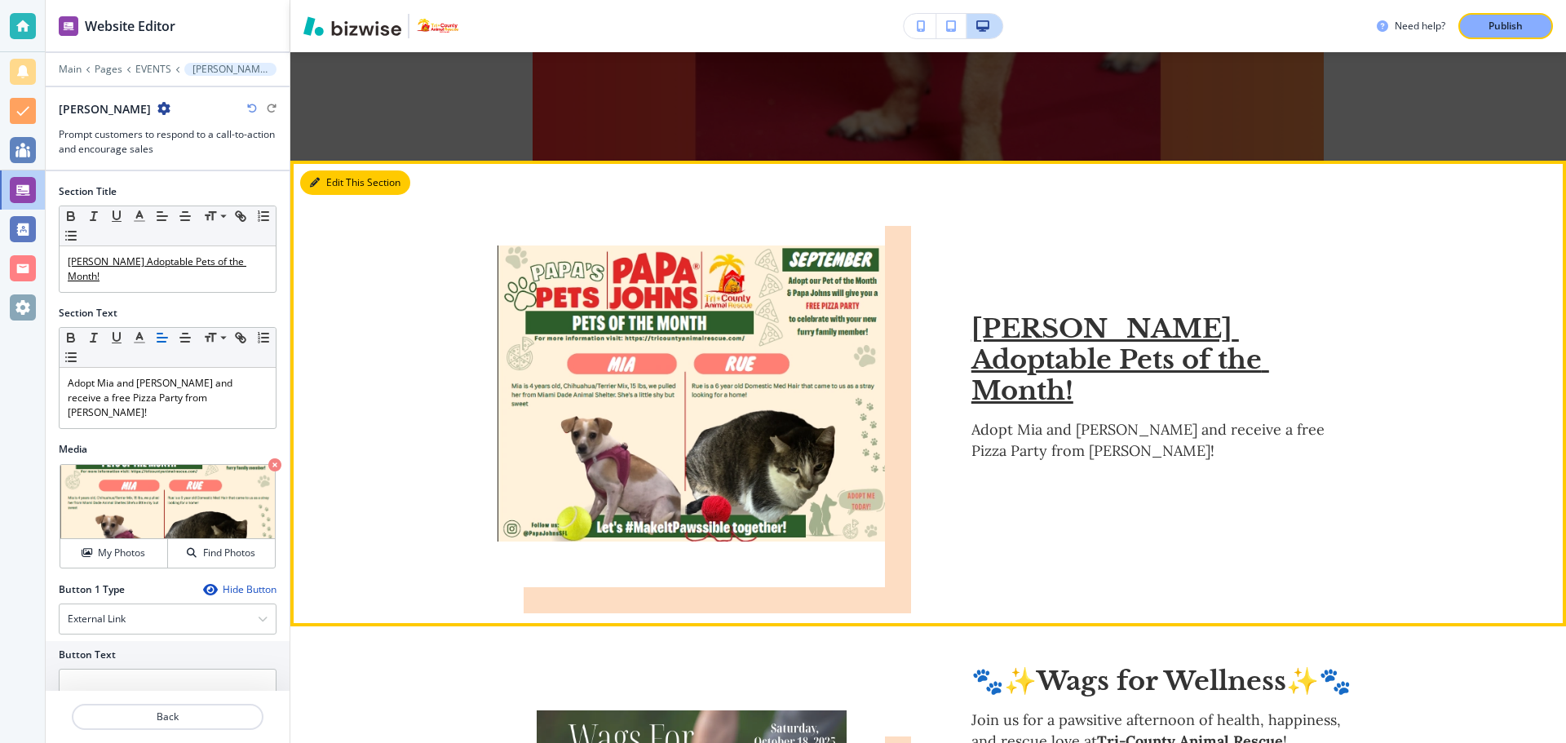
scroll to position [595, 0]
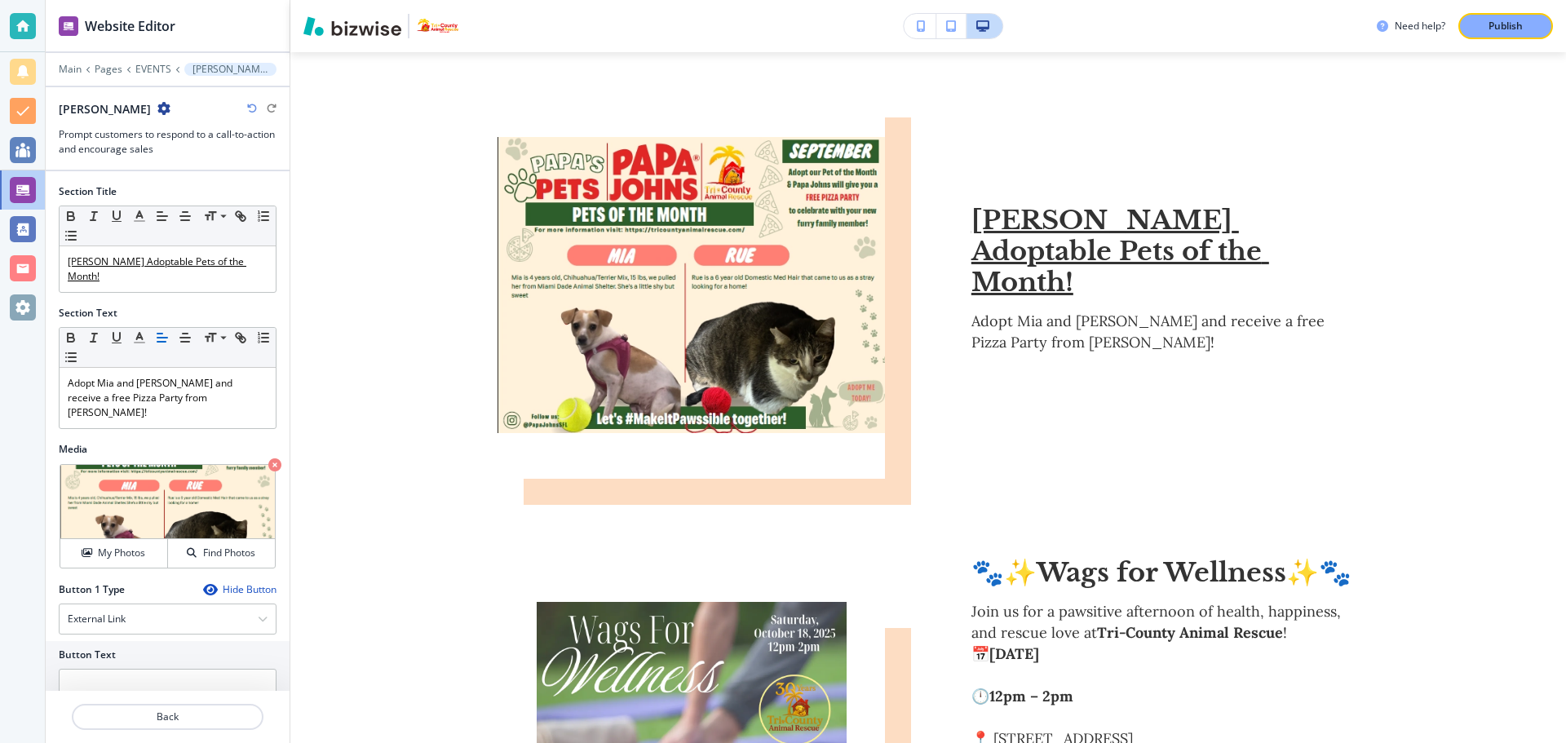
click at [157, 104] on icon "button" at bounding box center [163, 108] width 13 height 13
click at [151, 167] on p "Duplicate Section" at bounding box center [178, 165] width 83 height 15
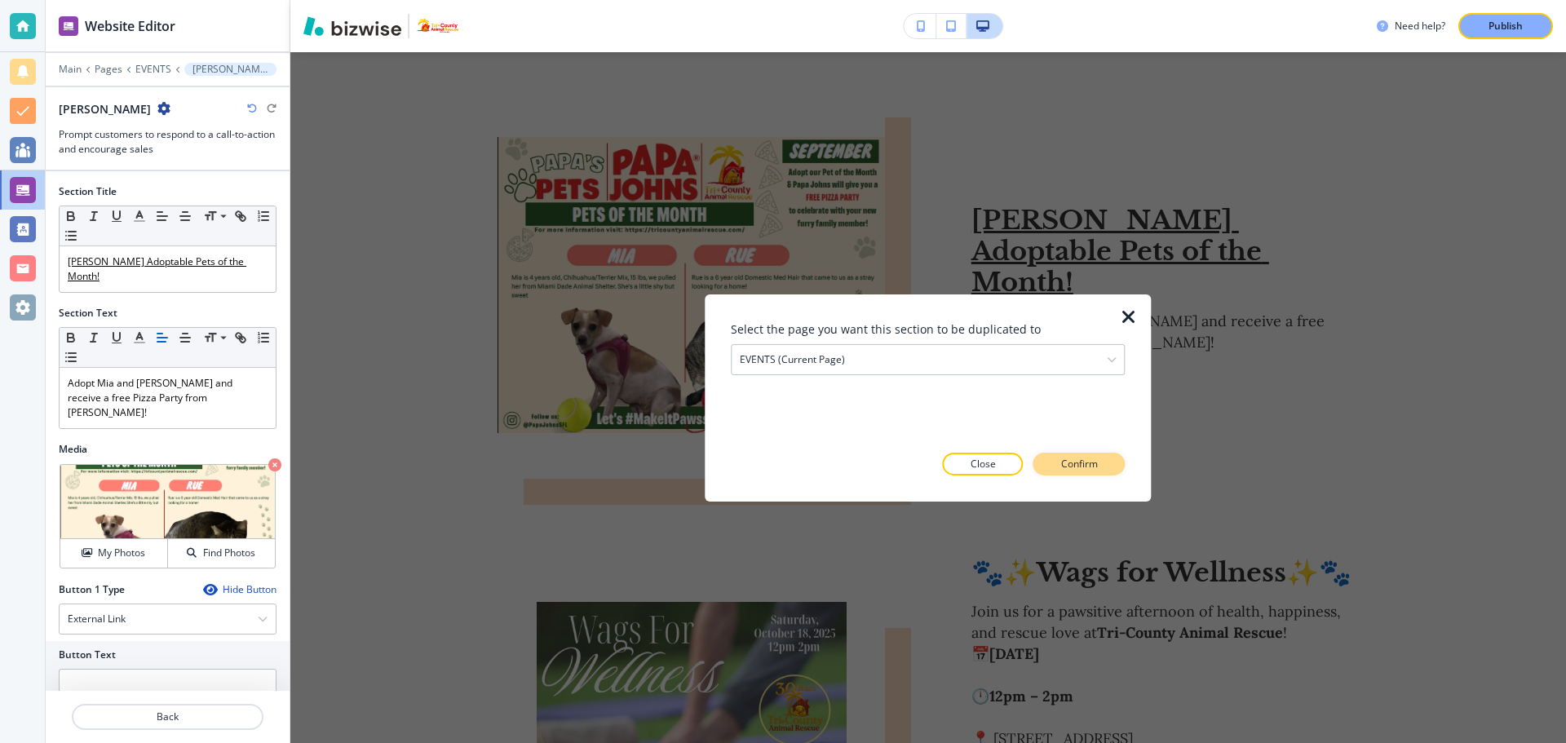
click at [1075, 470] on p "Confirm" at bounding box center [1079, 464] width 37 height 15
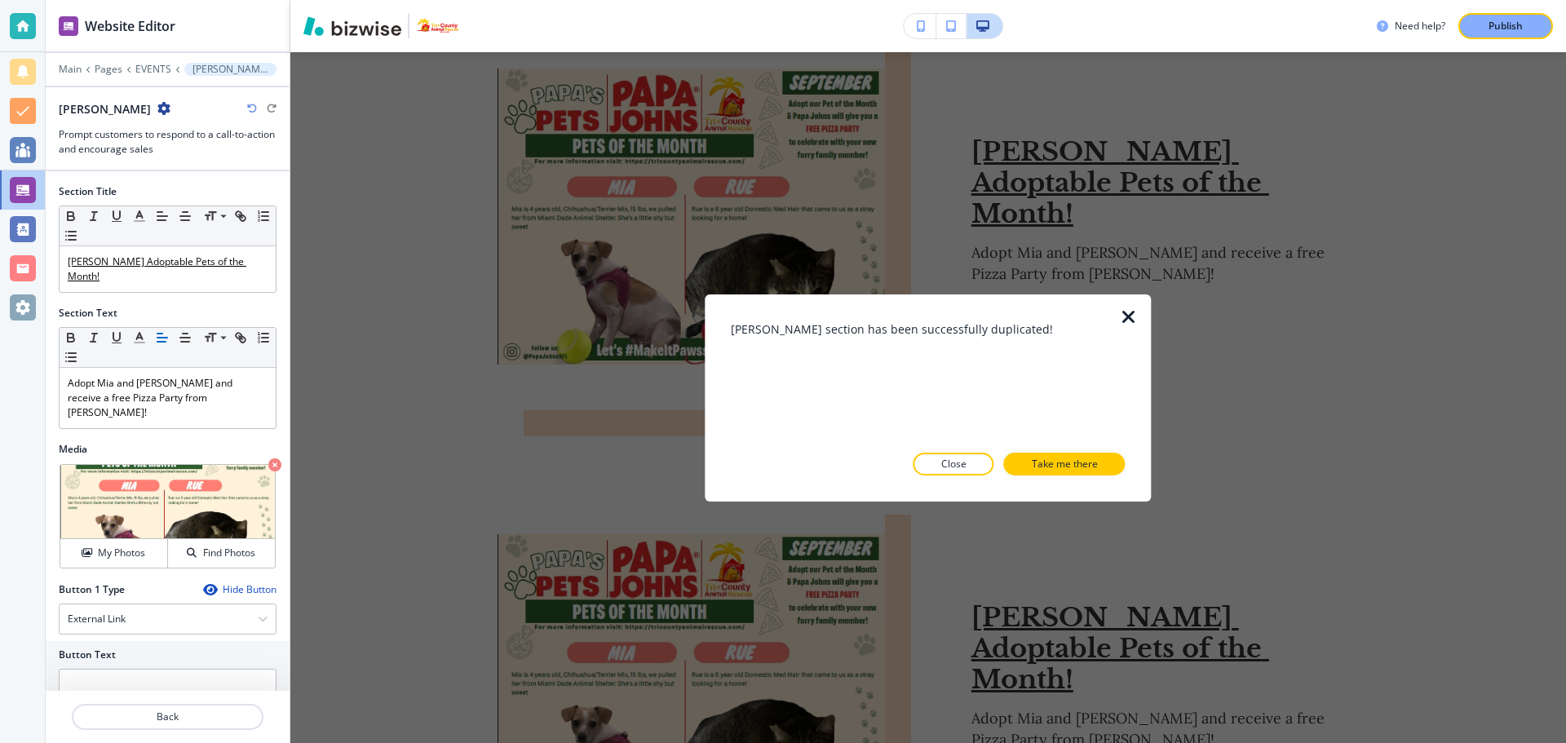
scroll to position [758, 0]
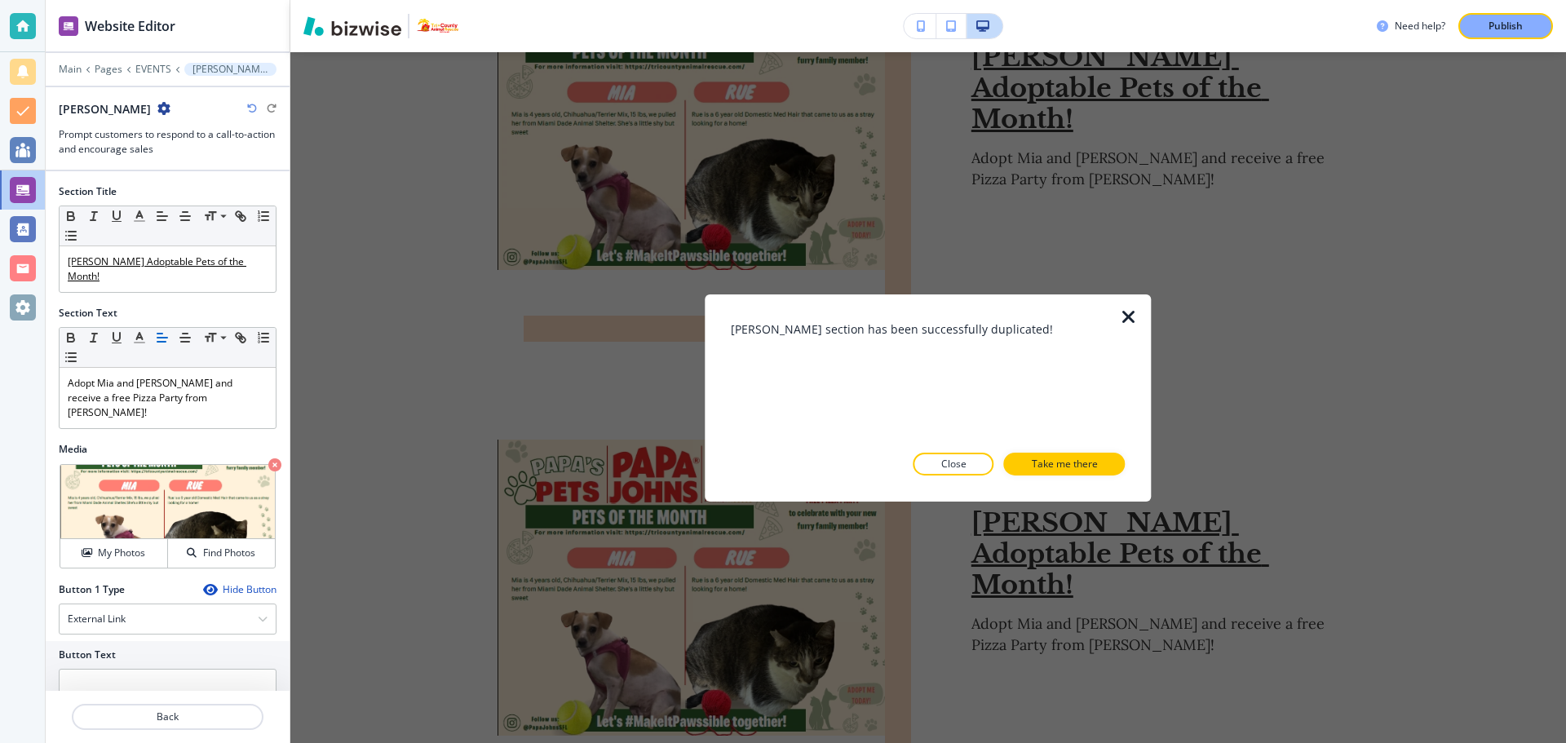
click at [1132, 318] on icon "button" at bounding box center [1129, 317] width 20 height 20
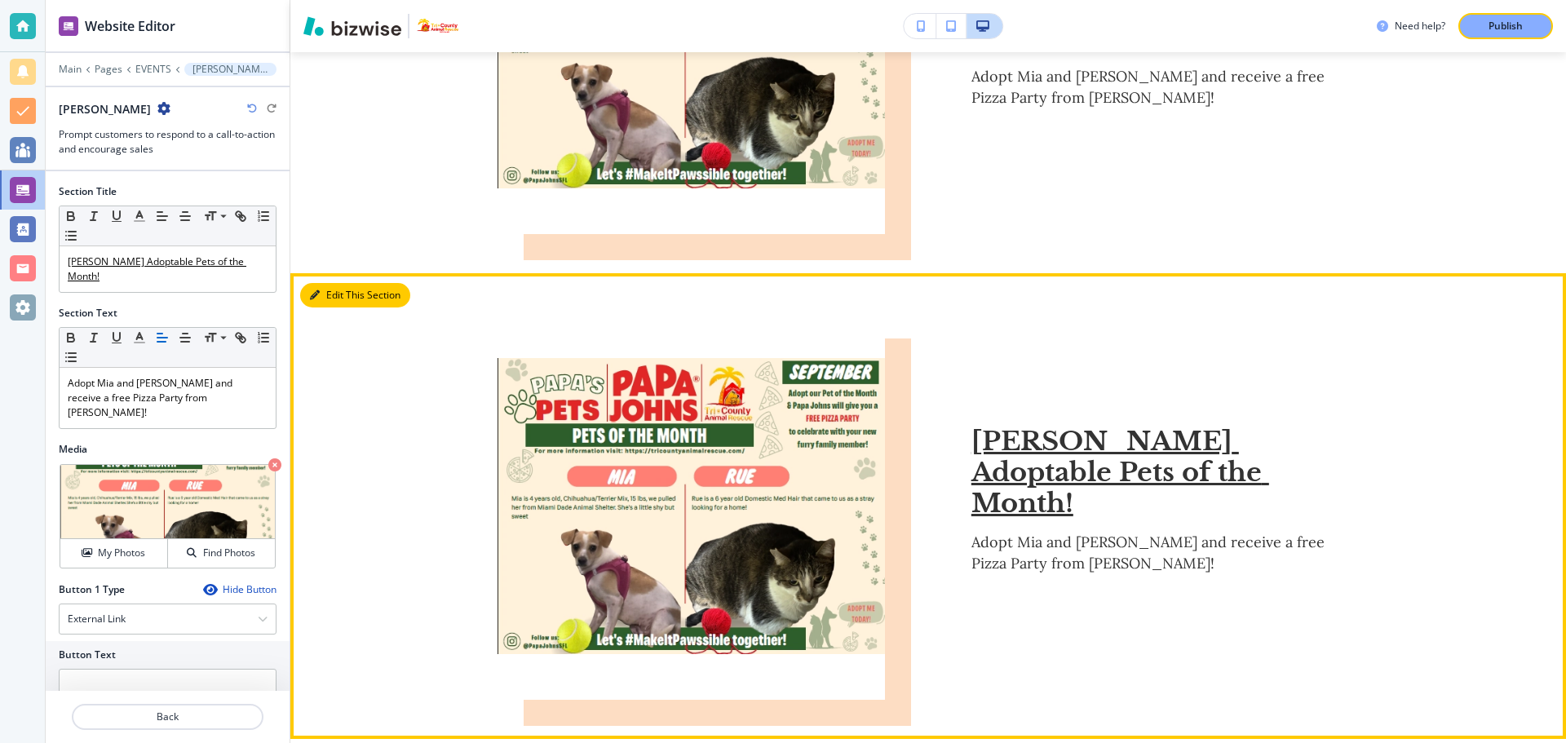
click at [322, 297] on button "Edit This Section" at bounding box center [355, 295] width 110 height 24
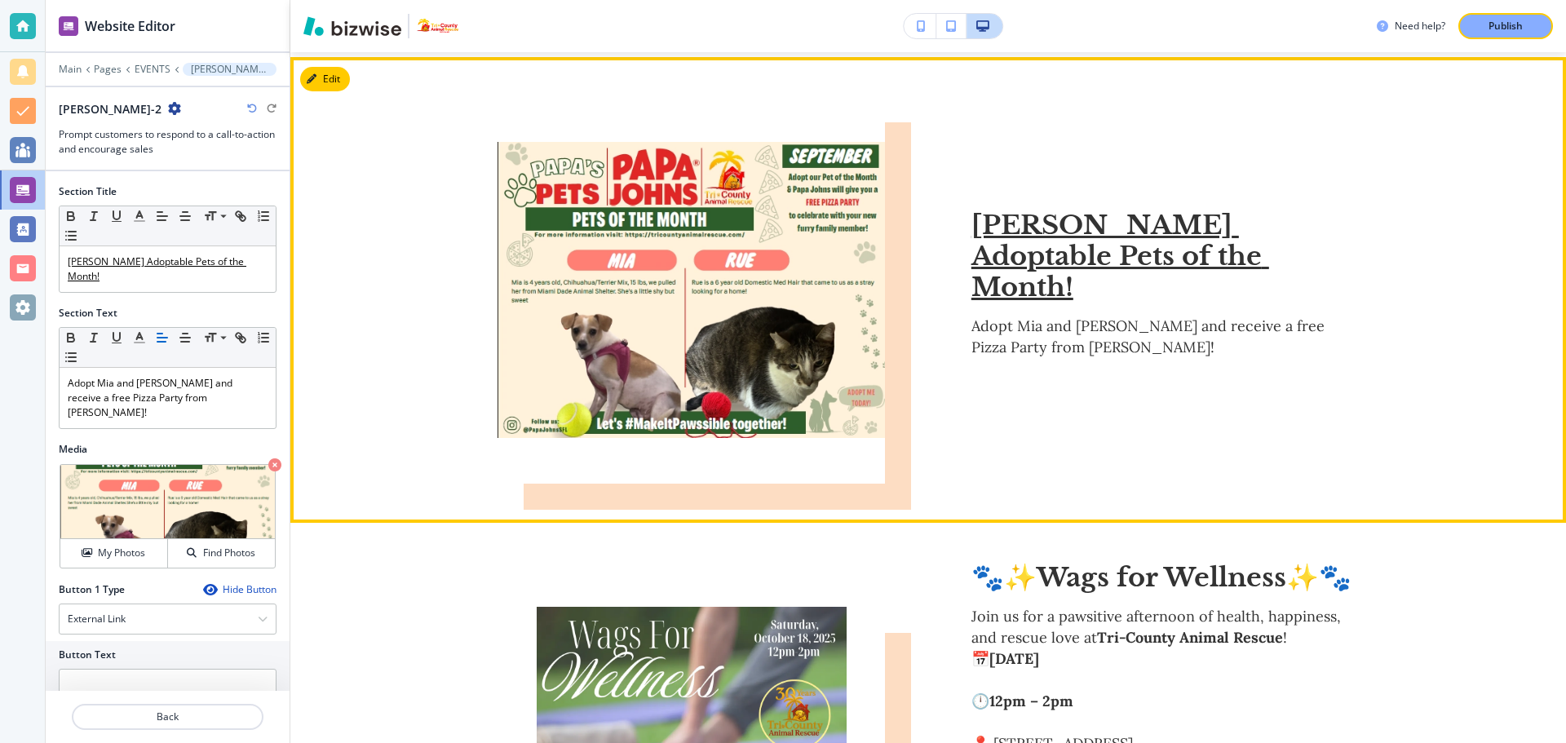
scroll to position [1058, 0]
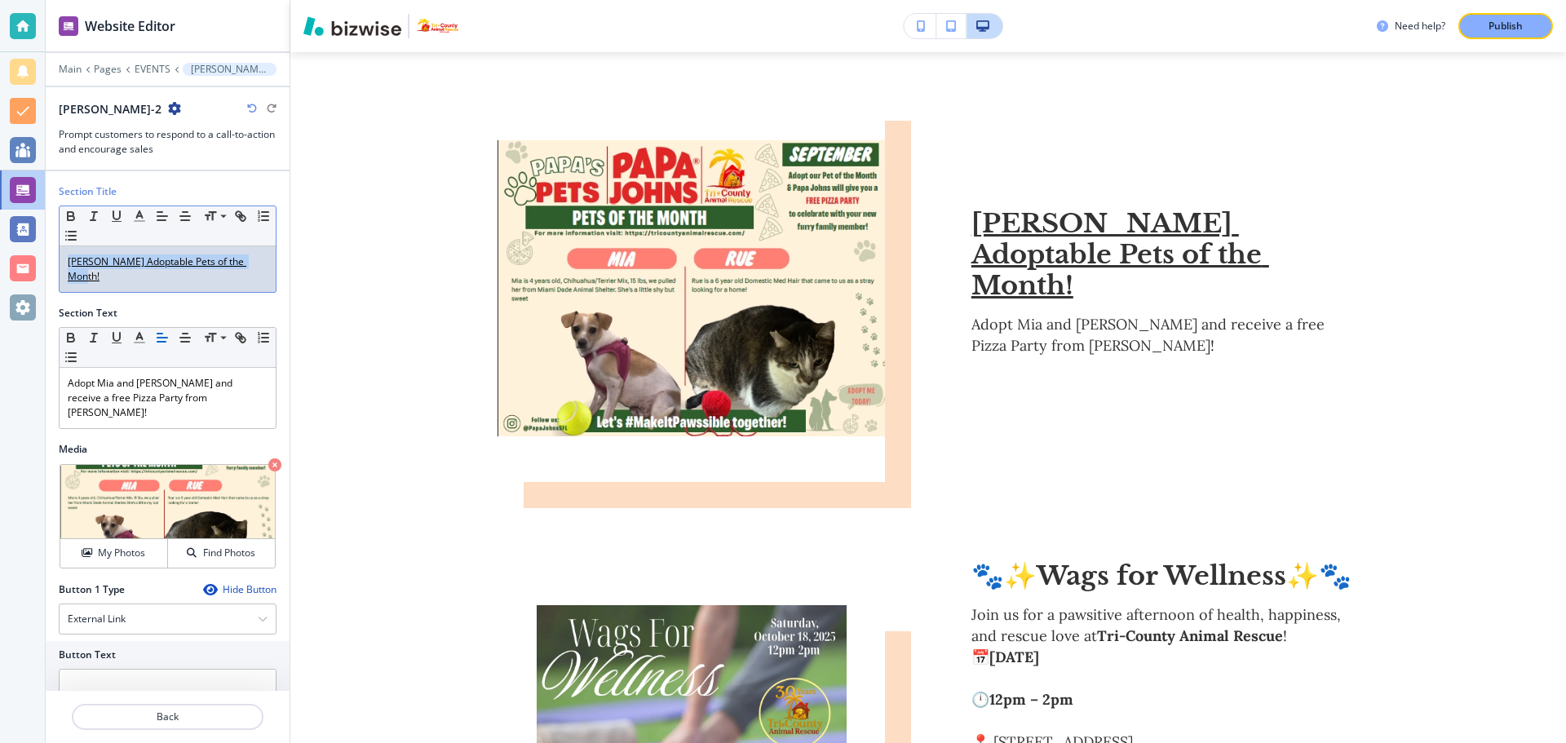
drag, startPoint x: 255, startPoint y: 263, endPoint x: 55, endPoint y: 275, distance: 201.0
click at [55, 274] on div "Section Title Small Normal Large Huge Papa Johns Adoptable Pets of the Month! S…" at bounding box center [168, 430] width 244 height 519
paste div
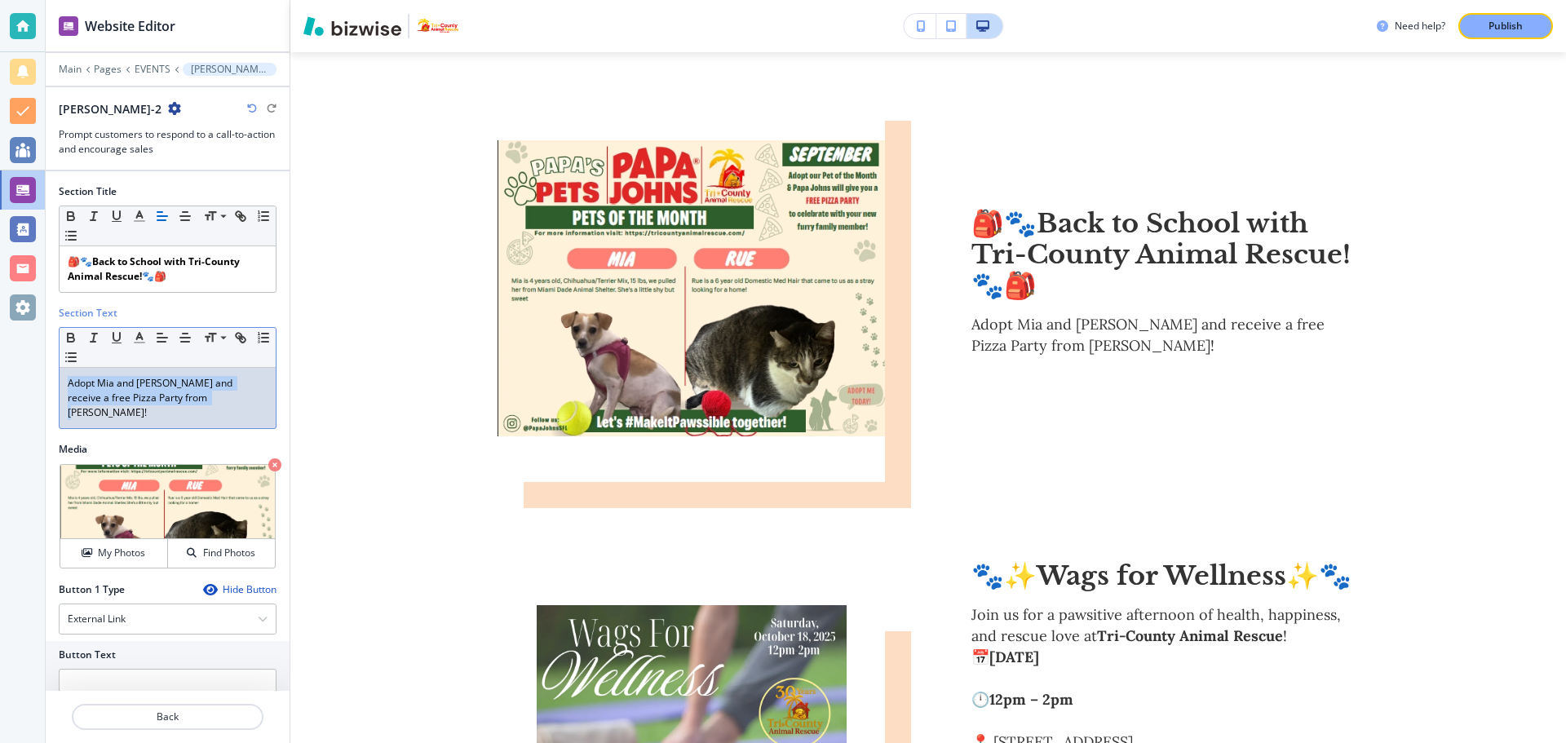
drag, startPoint x: 211, startPoint y: 403, endPoint x: 0, endPoint y: 379, distance: 212.5
click at [0, 379] on div "Website Editor Main Pages EVENTS Papa Johns-2 Papa Johns-2 Prompt customers to …" at bounding box center [783, 371] width 1566 height 743
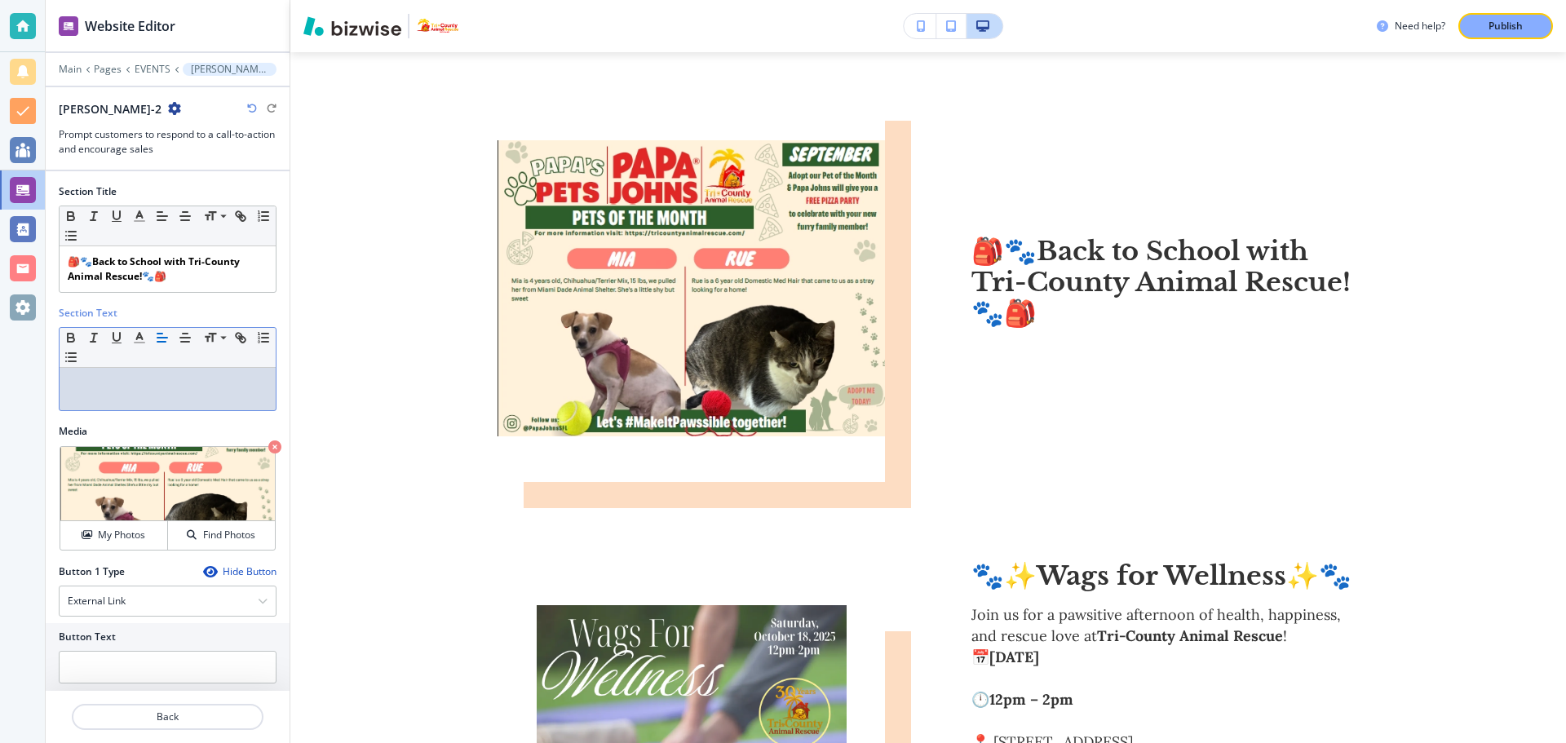
scroll to position [0, 0]
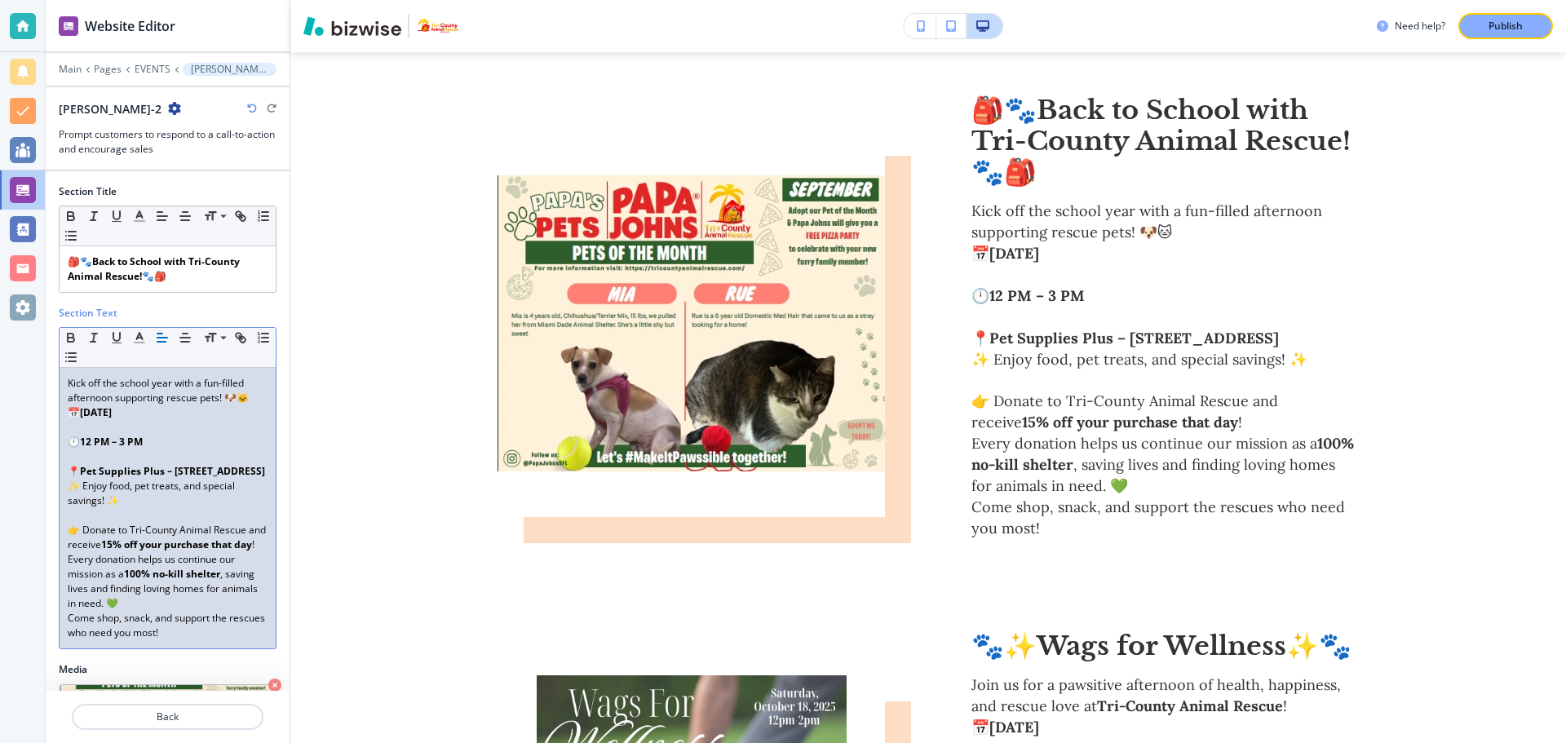
click at [256, 397] on div "Kick off the school year with a fun-filled afternoon supporting rescue pets! 🐶🐱…" at bounding box center [168, 508] width 216 height 280
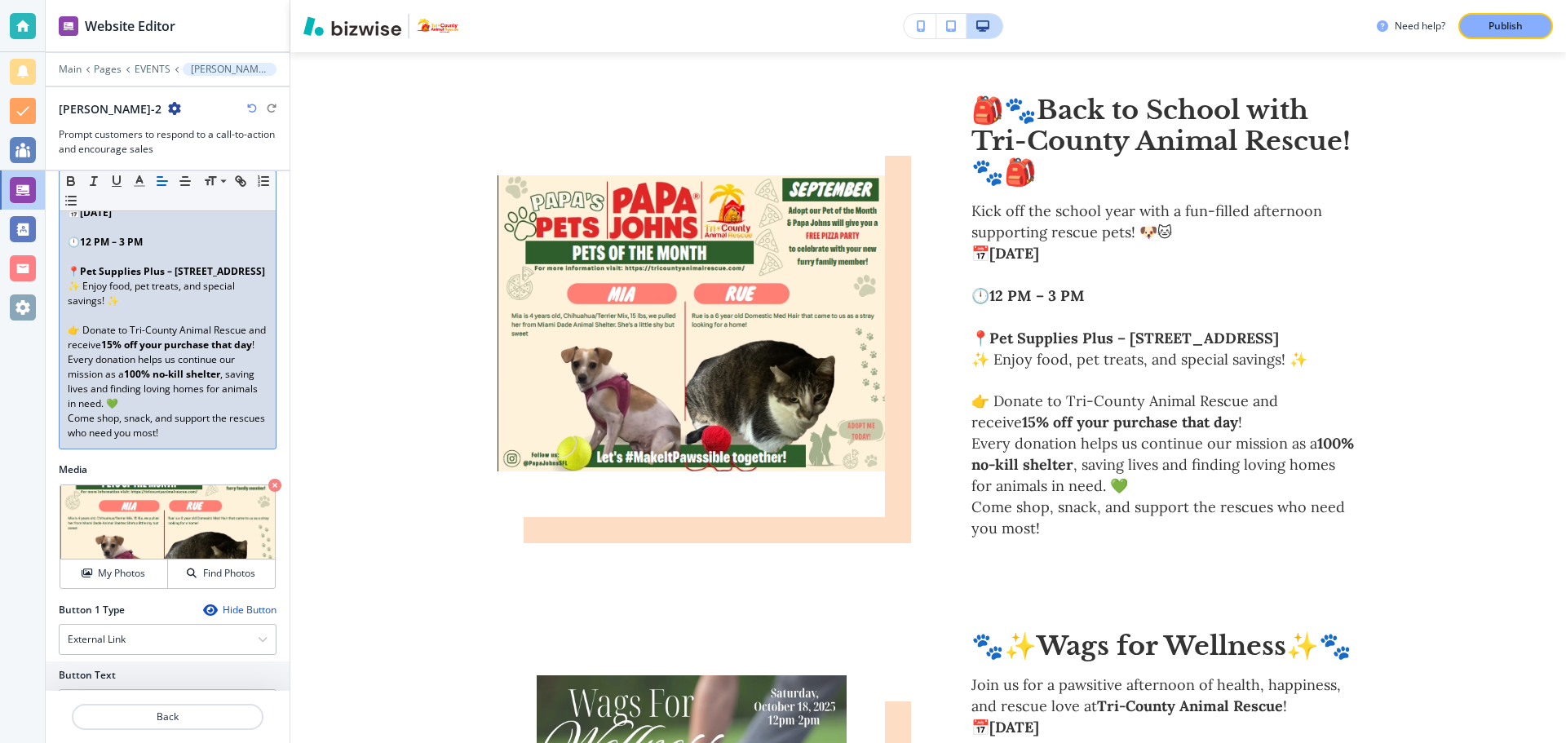
scroll to position [201, 0]
click at [167, 409] on p "Every donation helps us continue our mission as a 100% no-kill shelter , saving…" at bounding box center [168, 380] width 200 height 59
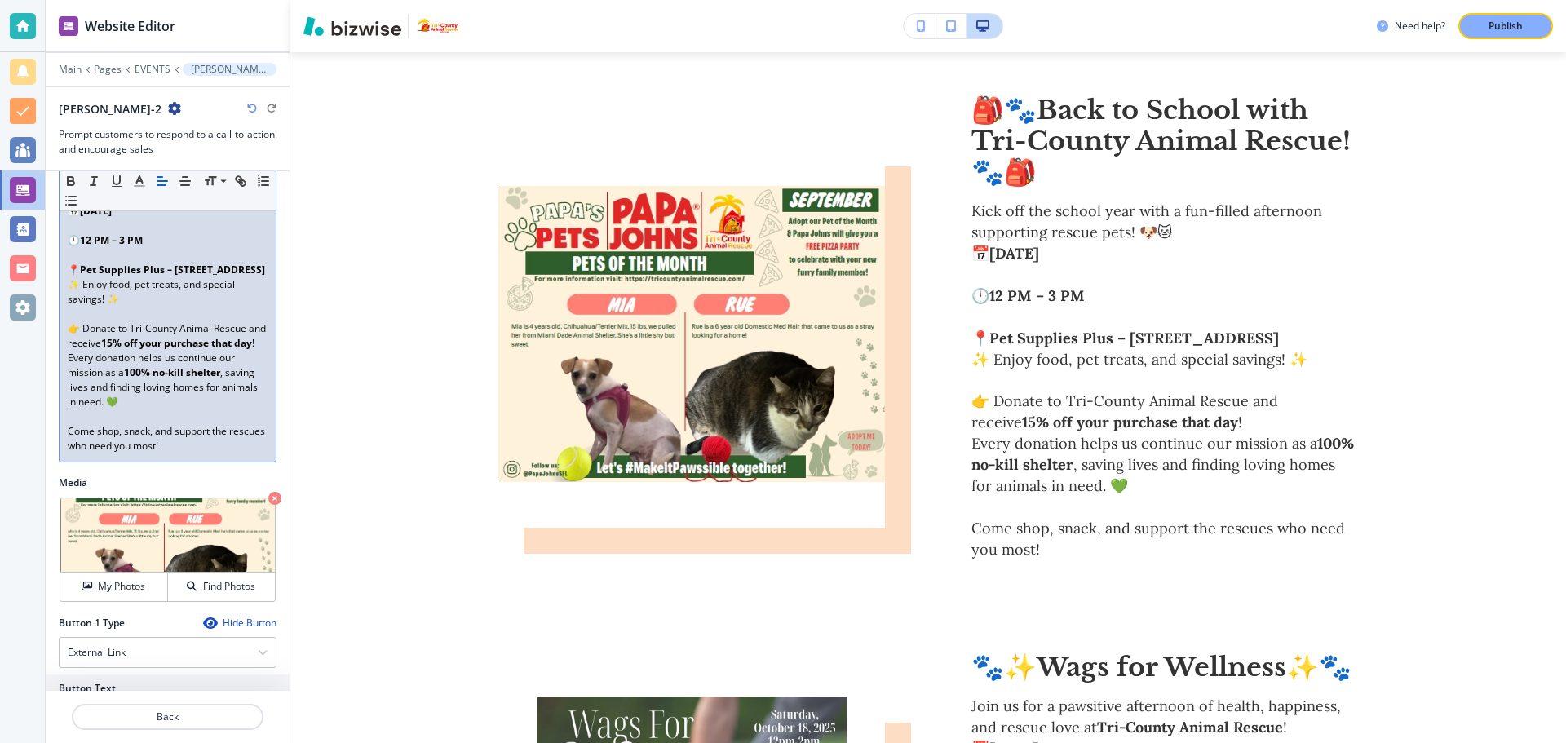
scroll to position [283, 0]
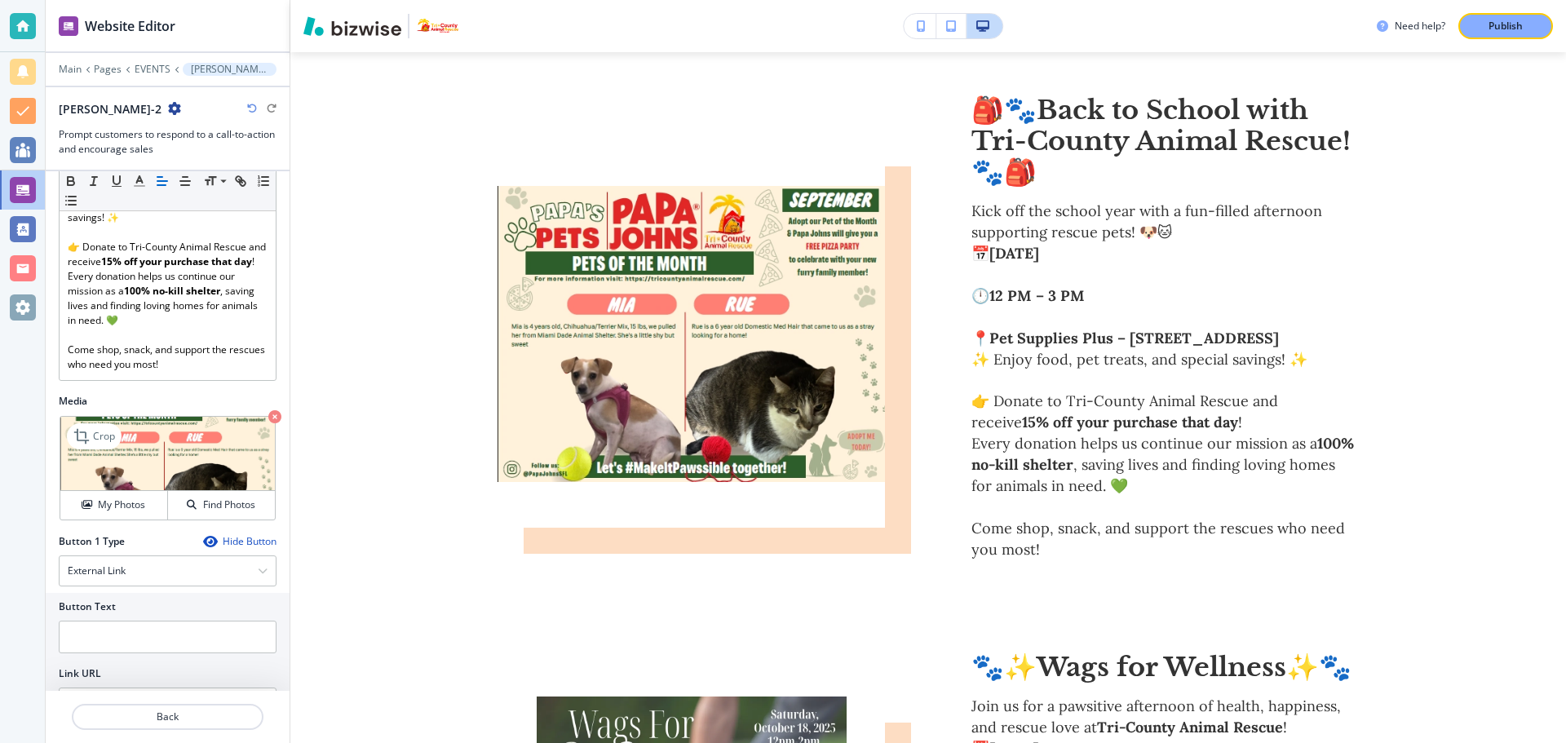
click at [268, 423] on icon "button" at bounding box center [274, 416] width 13 height 13
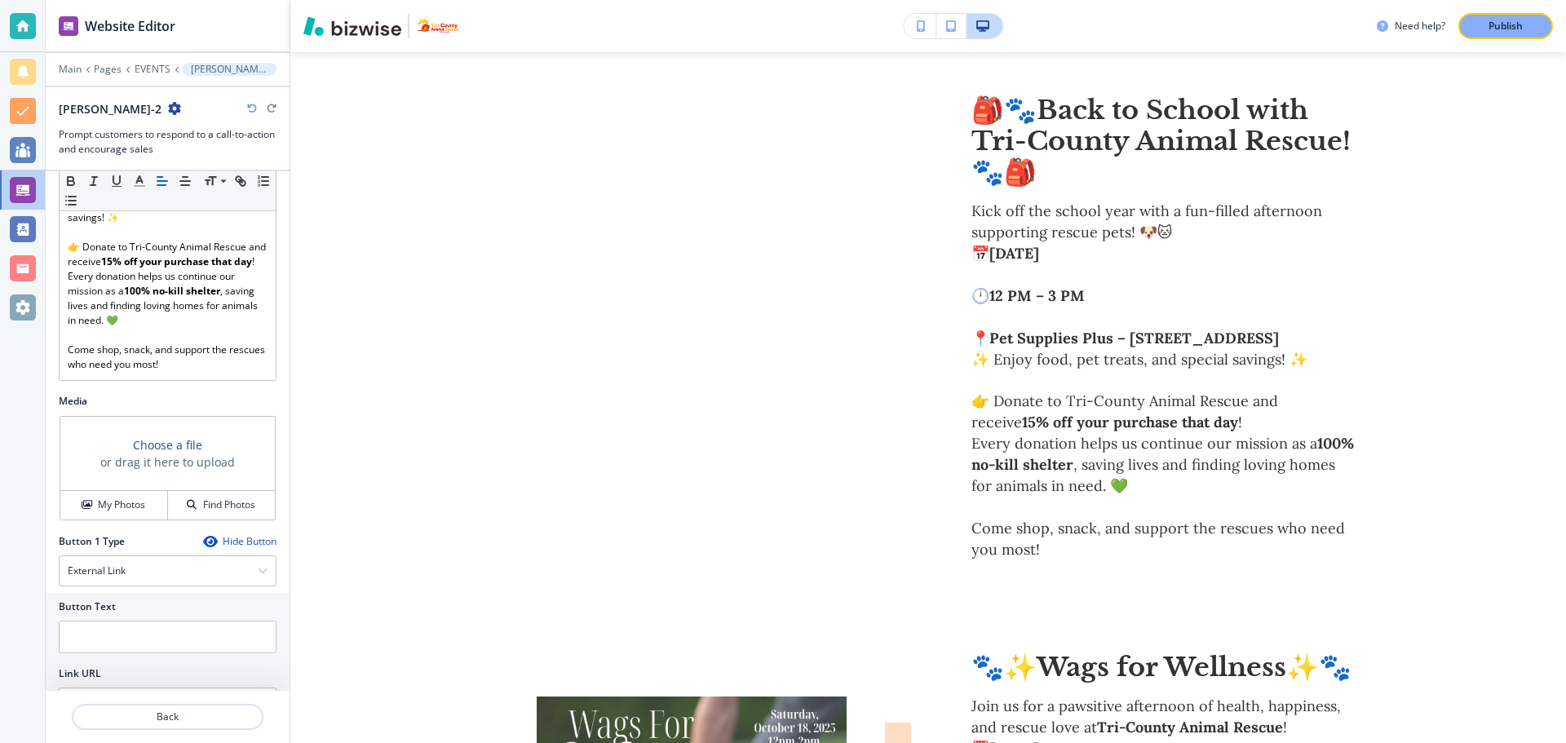
click at [158, 453] on h3 "Choose a file" at bounding box center [167, 444] width 69 height 17
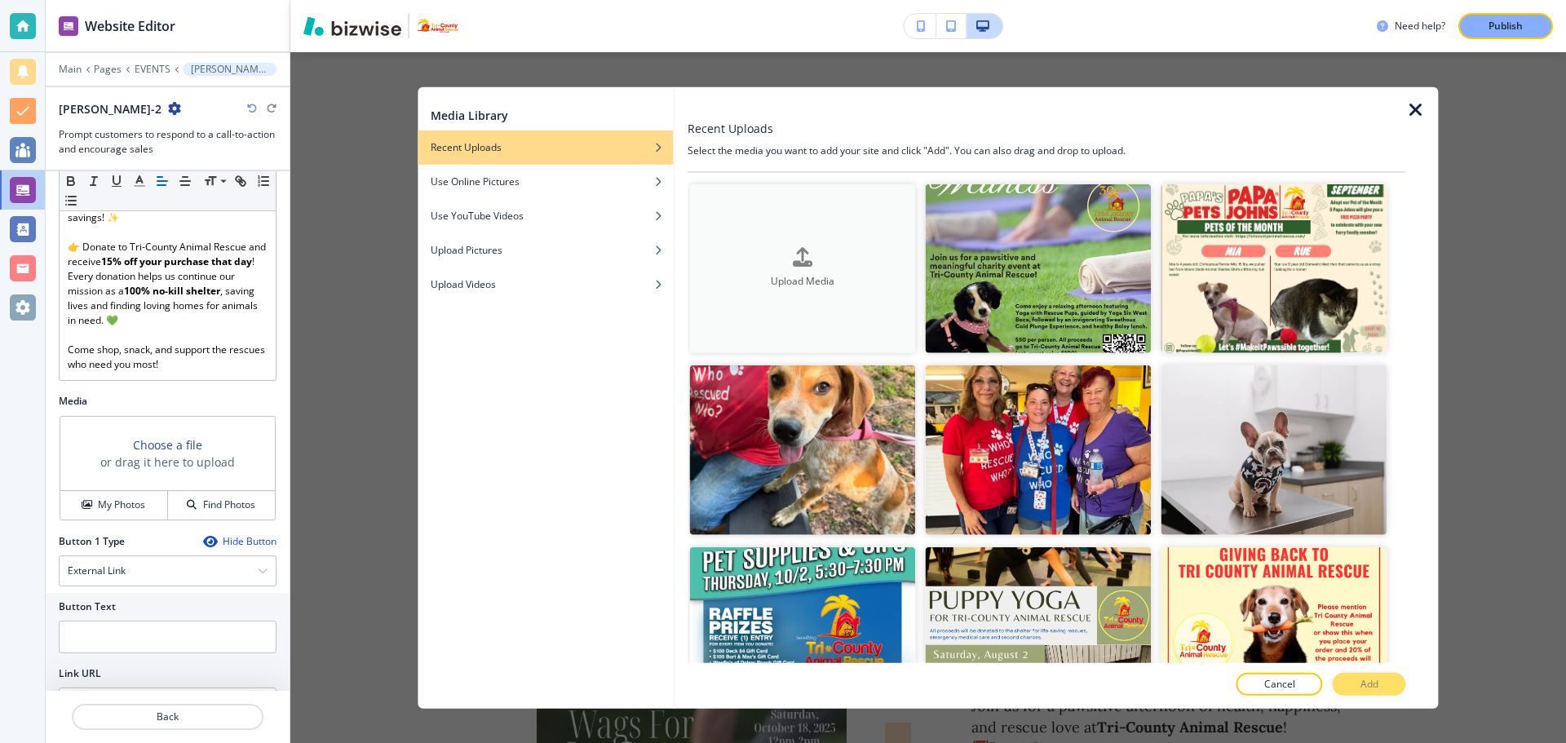
click at [802, 287] on h4 "Upload Media" at bounding box center [802, 282] width 226 height 15
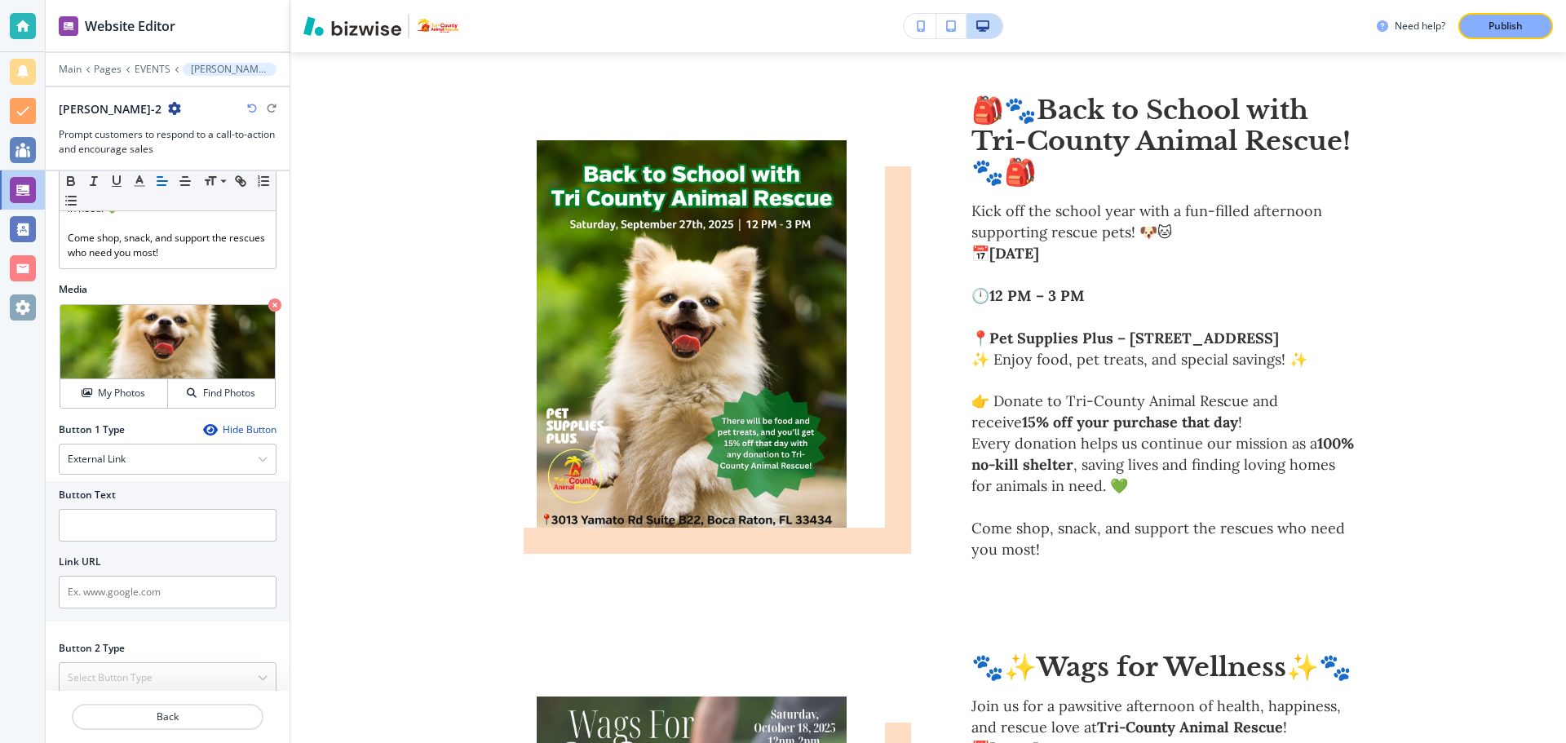
scroll to position [439, 0]
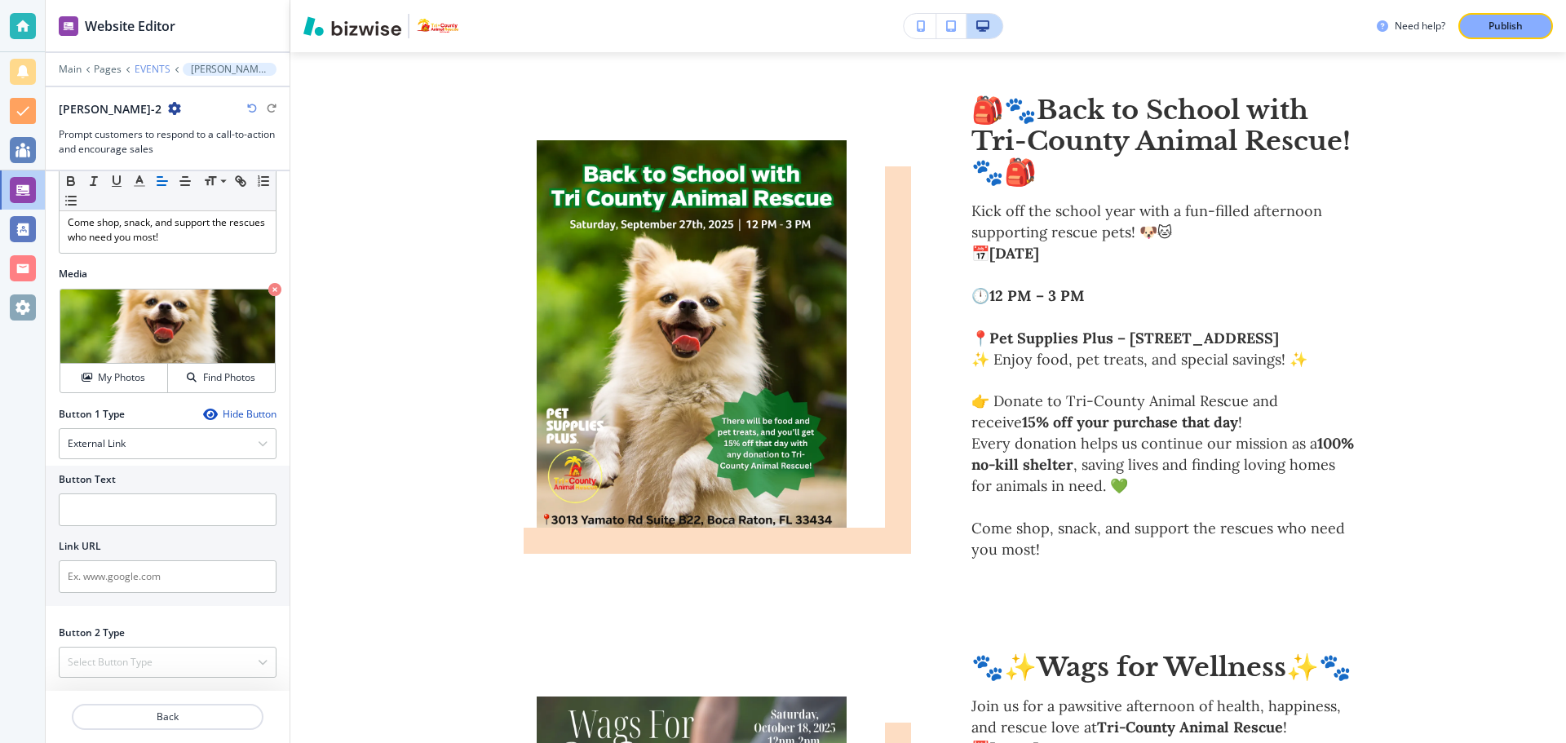
click at [141, 64] on p "EVENTS" at bounding box center [153, 69] width 36 height 11
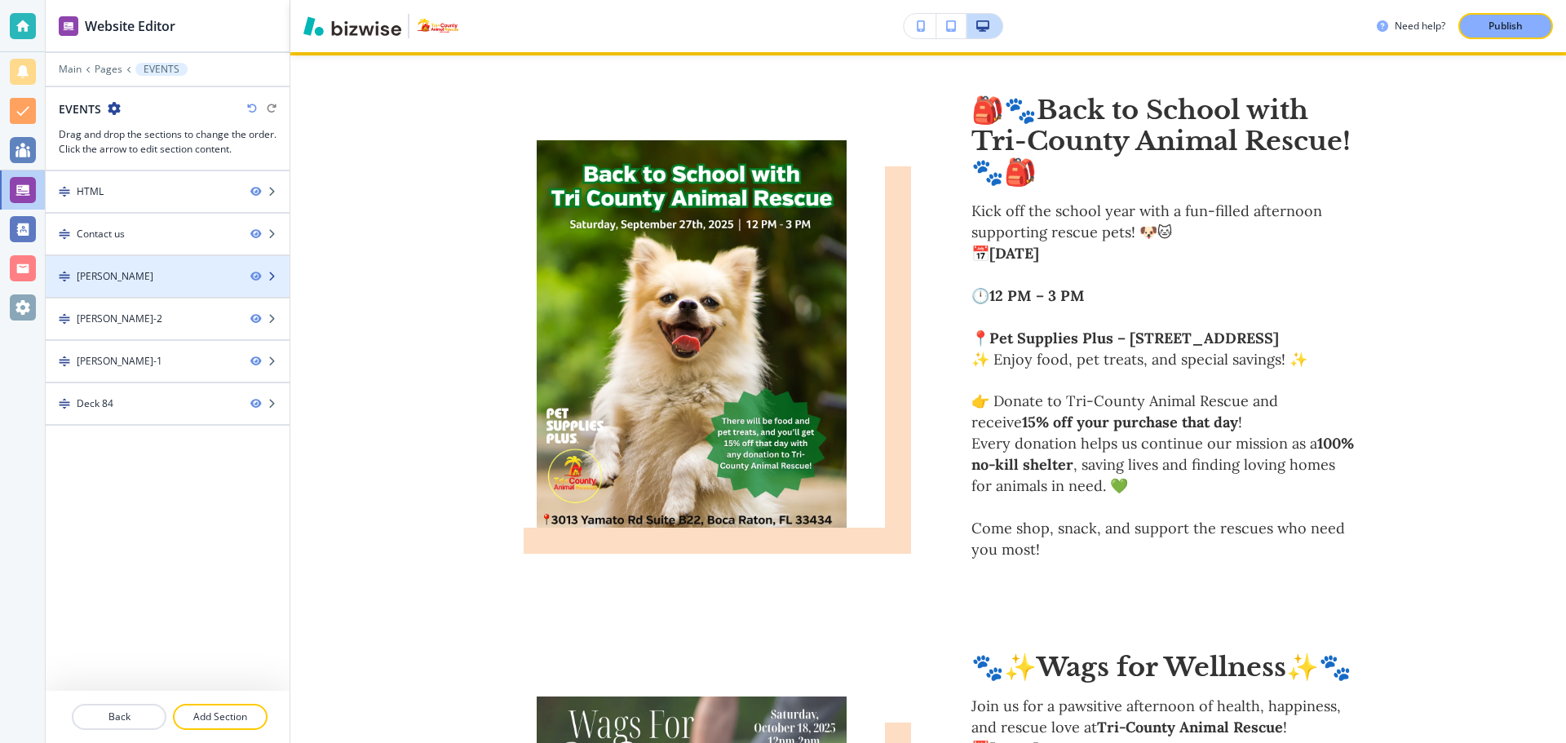
click at [166, 280] on div "Papa Johns" at bounding box center [142, 276] width 192 height 15
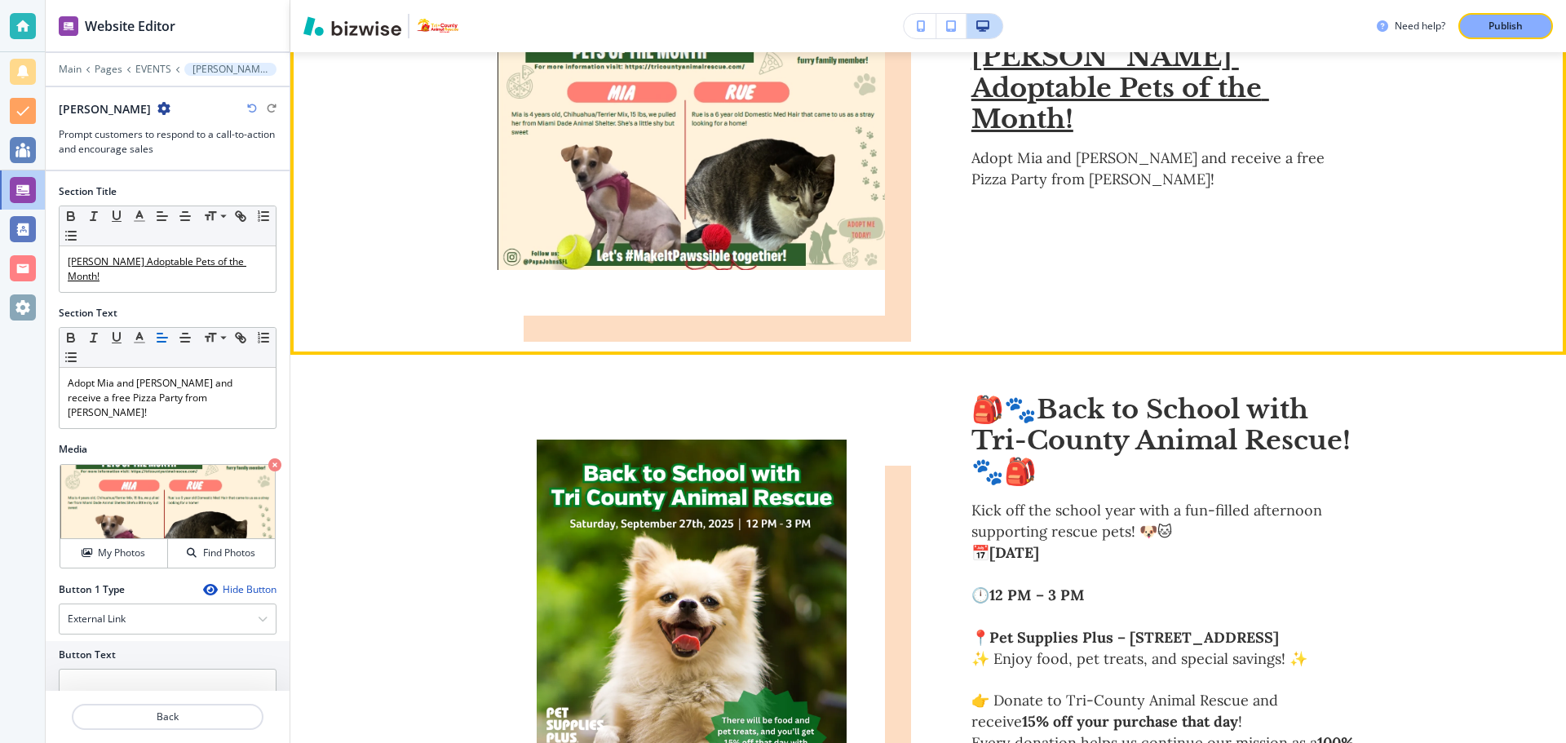
scroll to position [840, 0]
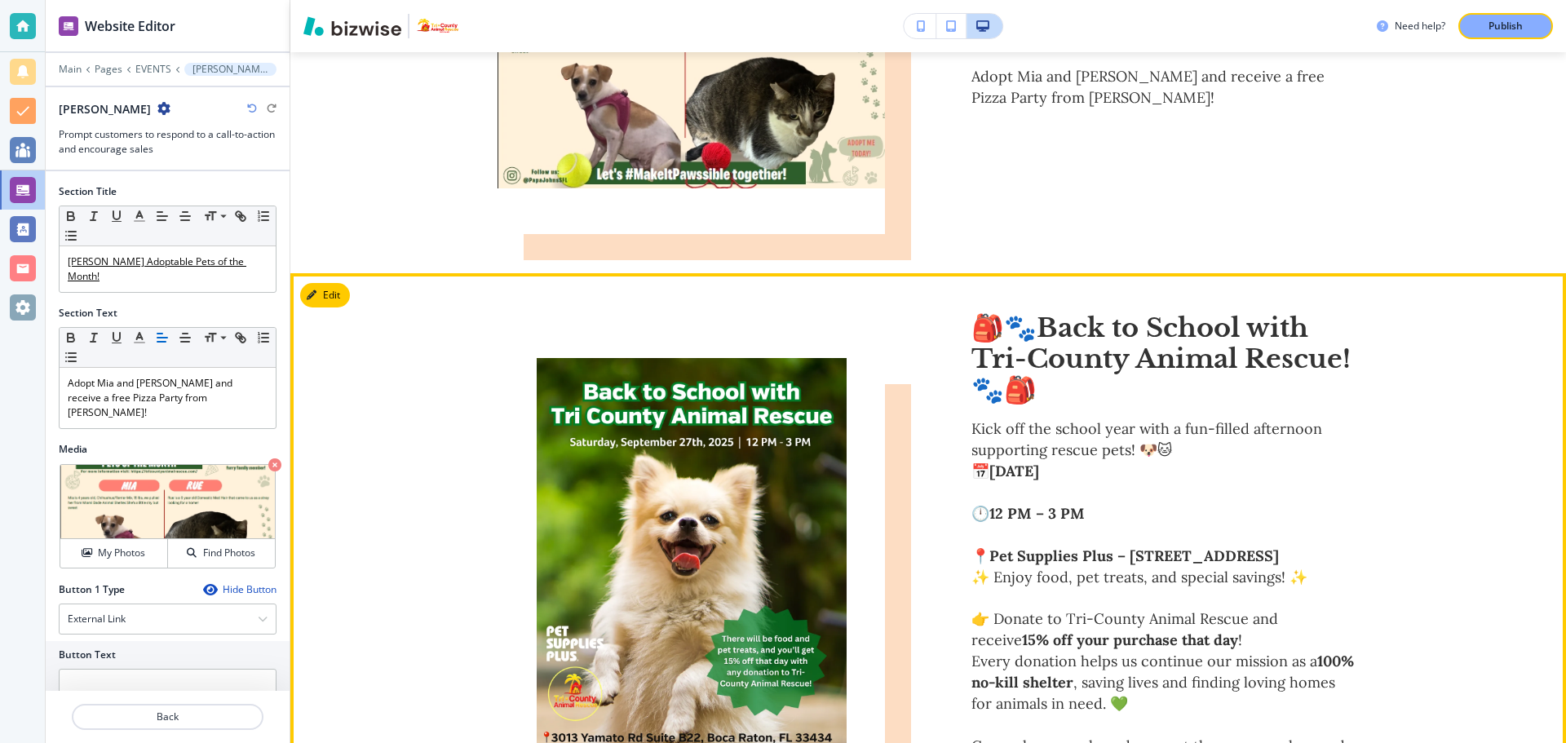
click at [426, 282] on div "🎒🐾 Back to School with Tri-County Animal Rescue! 🐾🎒 Kick off the school year wi…" at bounding box center [927, 551] width 1275 height 557
click at [419, 366] on div "🎒🐾 Back to School with Tri-County Animal Rescue! 🐾🎒 Kick off the school year wi…" at bounding box center [927, 551] width 1275 height 557
click at [417, 442] on div "🎒🐾 Back to School with Tri-County Animal Rescue! 🐾🎒 Kick off the school year wi…" at bounding box center [927, 551] width 1275 height 557
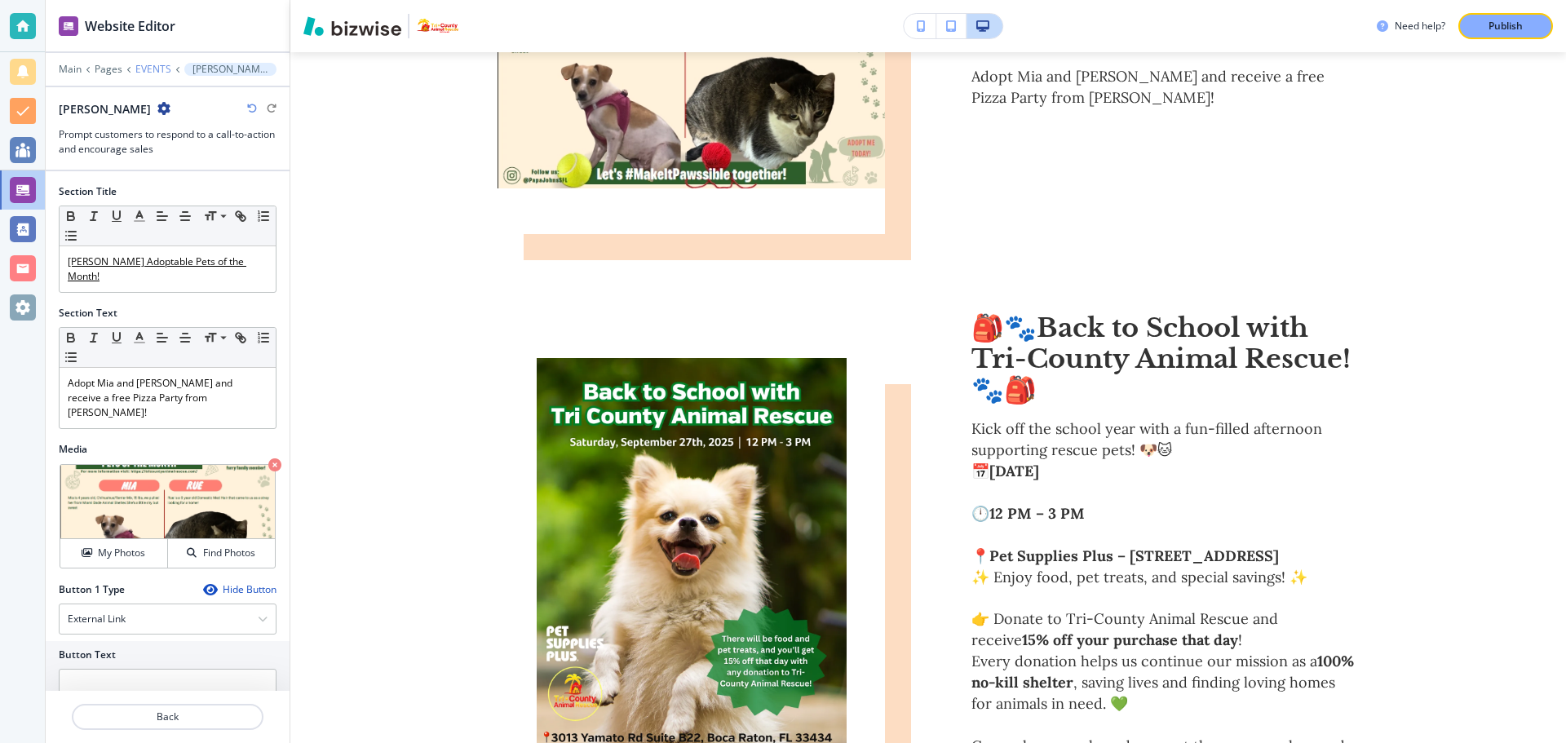
click at [148, 65] on p "EVENTS" at bounding box center [153, 69] width 36 height 11
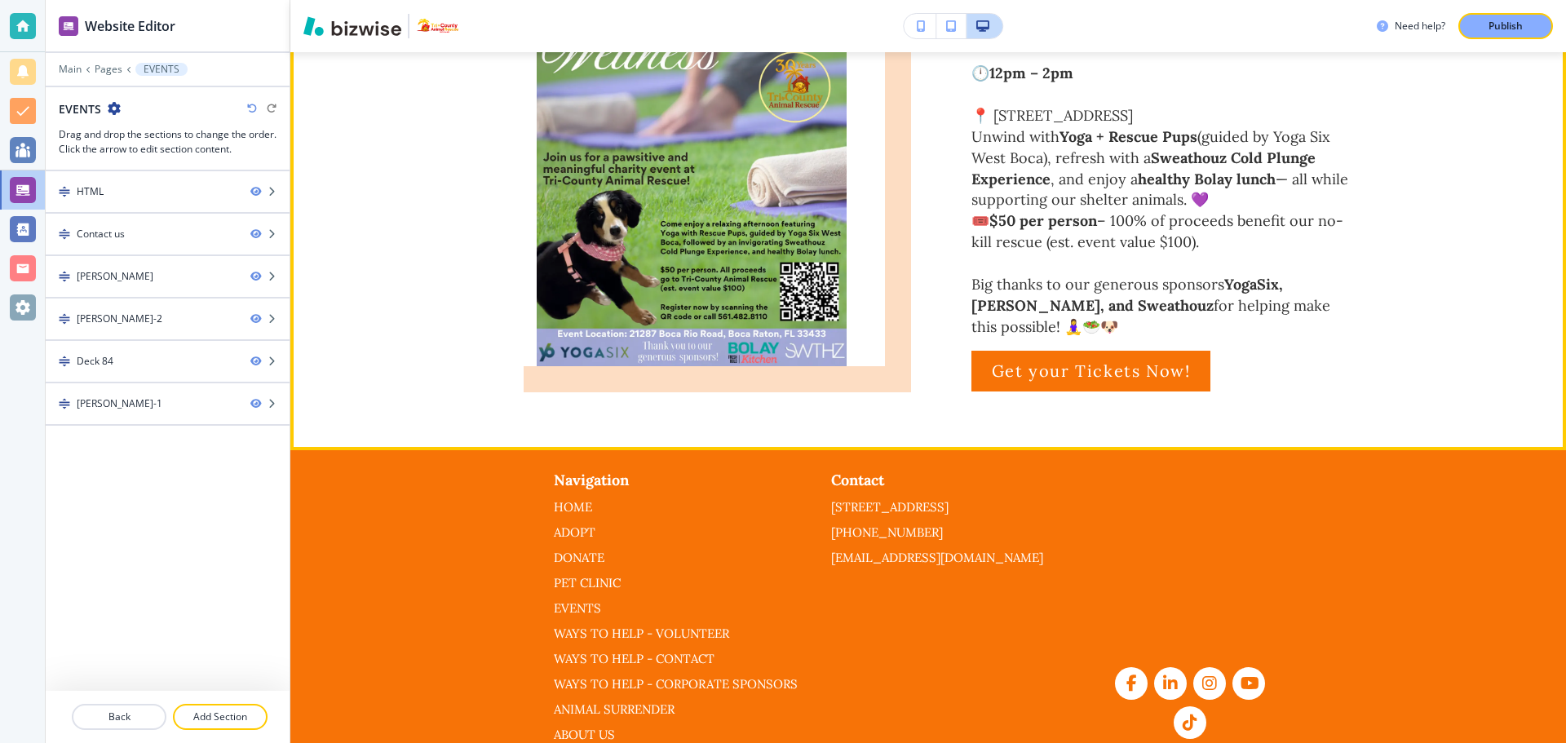
scroll to position [2695, 0]
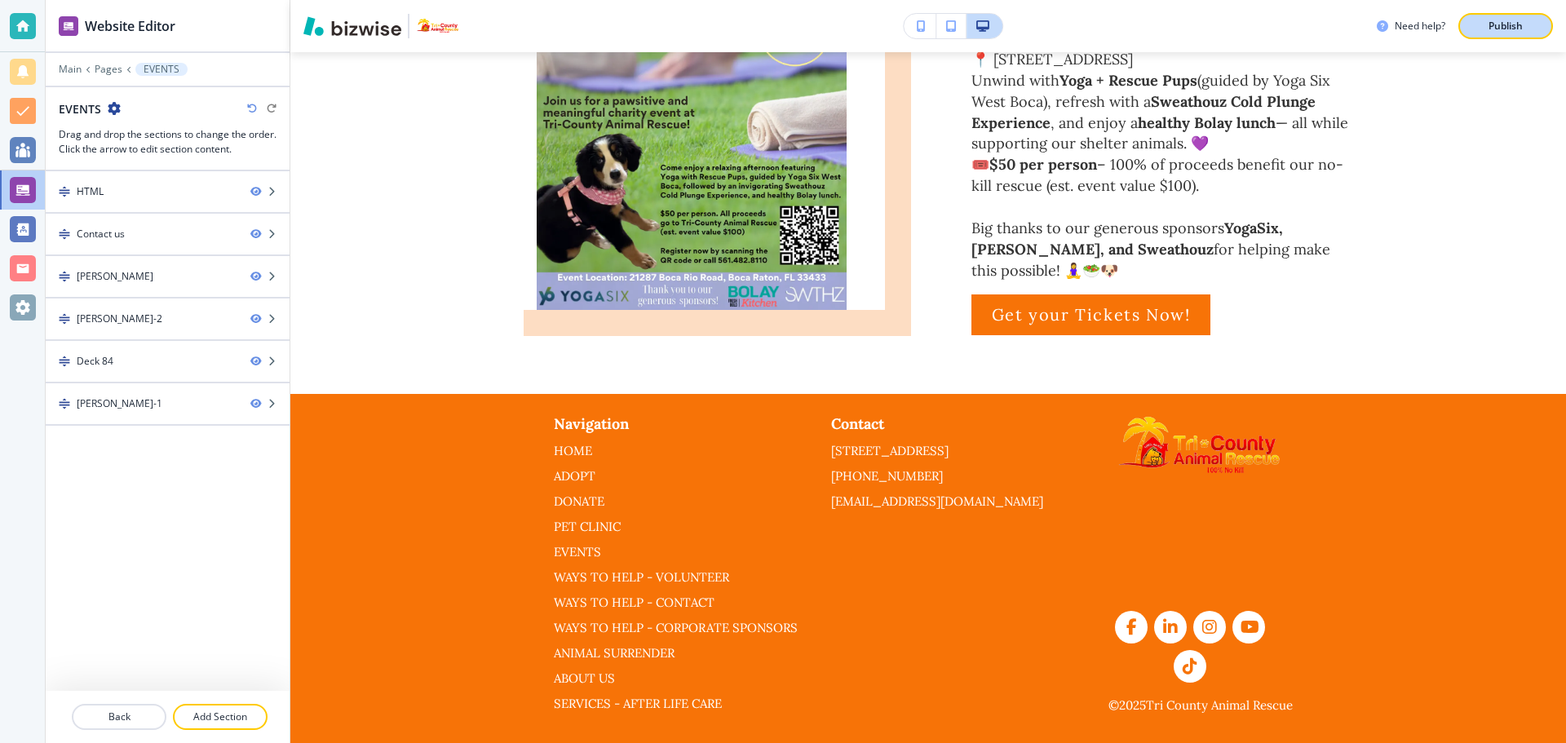
click at [1504, 30] on p "Publish" at bounding box center [1505, 26] width 34 height 15
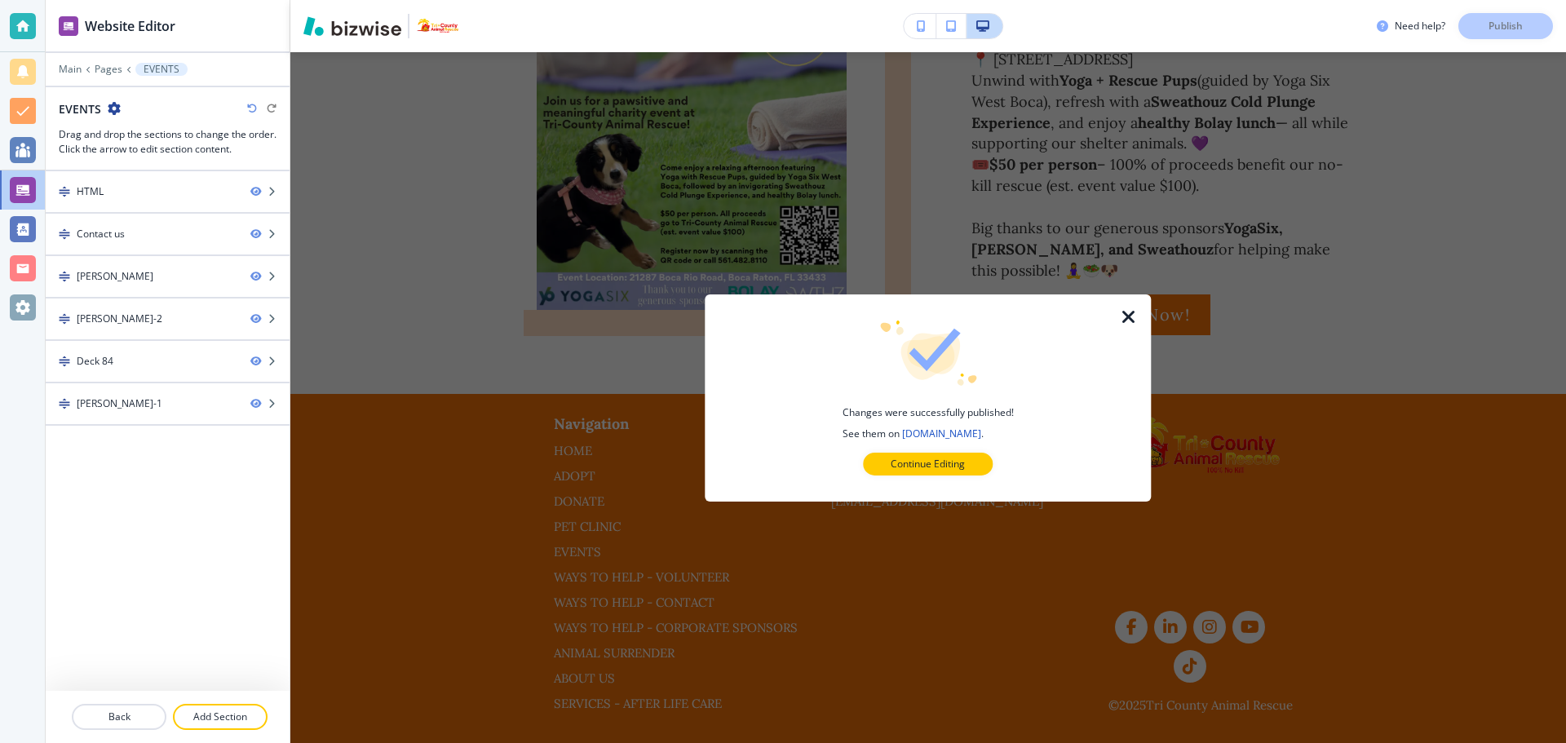
click at [1123, 314] on icon "button" at bounding box center [1129, 317] width 20 height 20
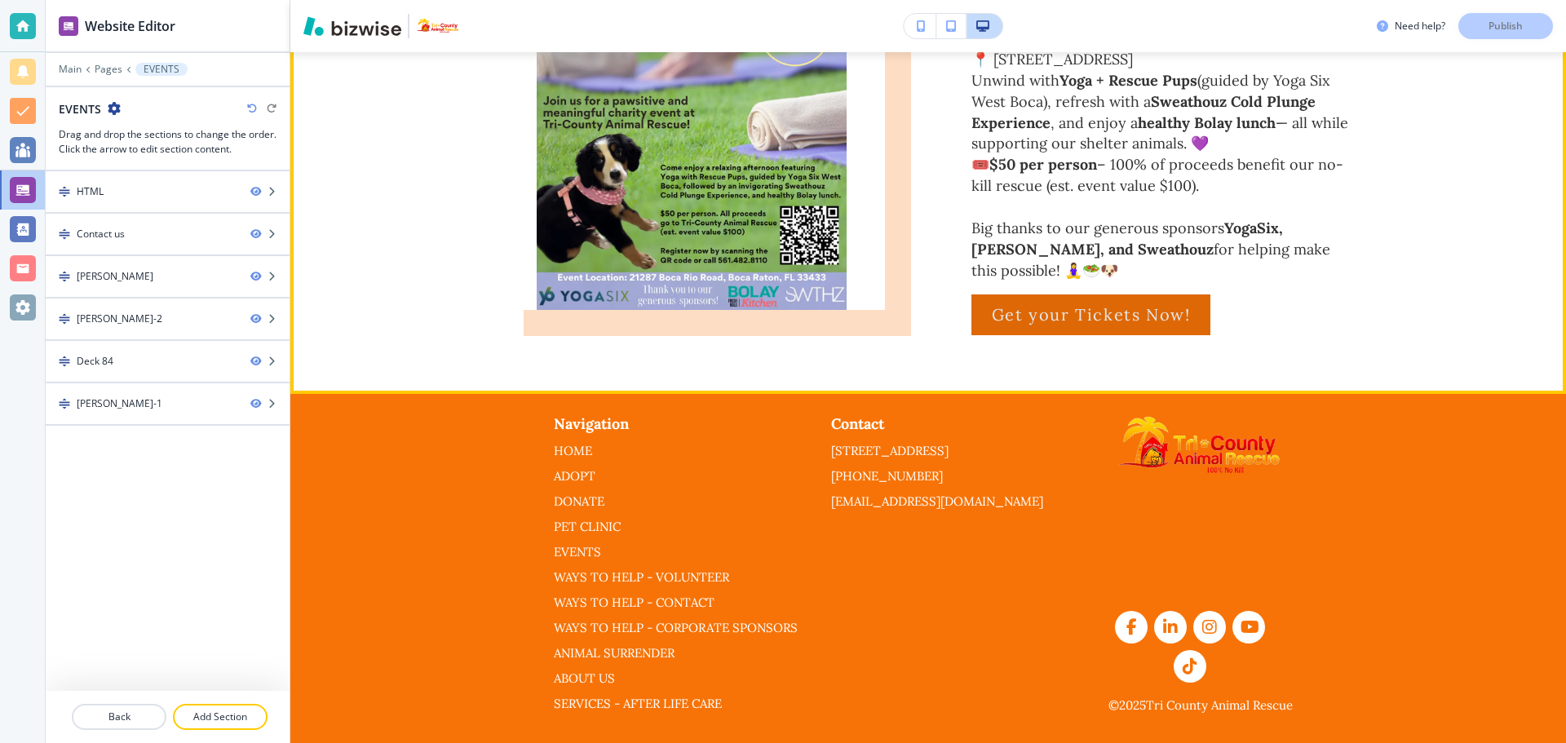
click at [1038, 328] on p "Get your Tickets Now!" at bounding box center [1091, 315] width 199 height 26
